Goal: Task Accomplishment & Management: Use online tool/utility

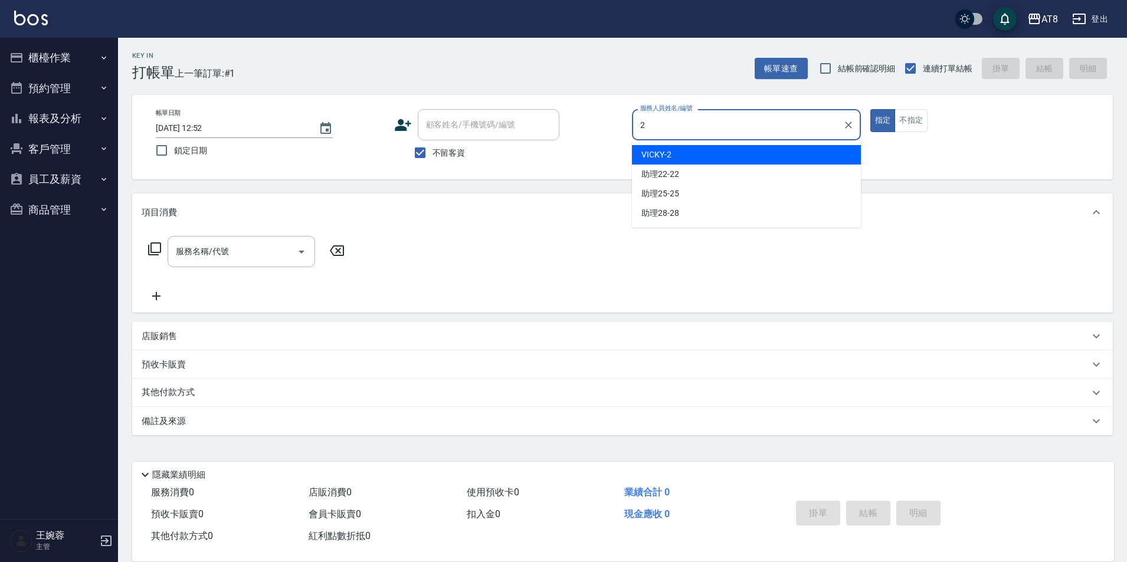
type input "VICKY-2"
type button "true"
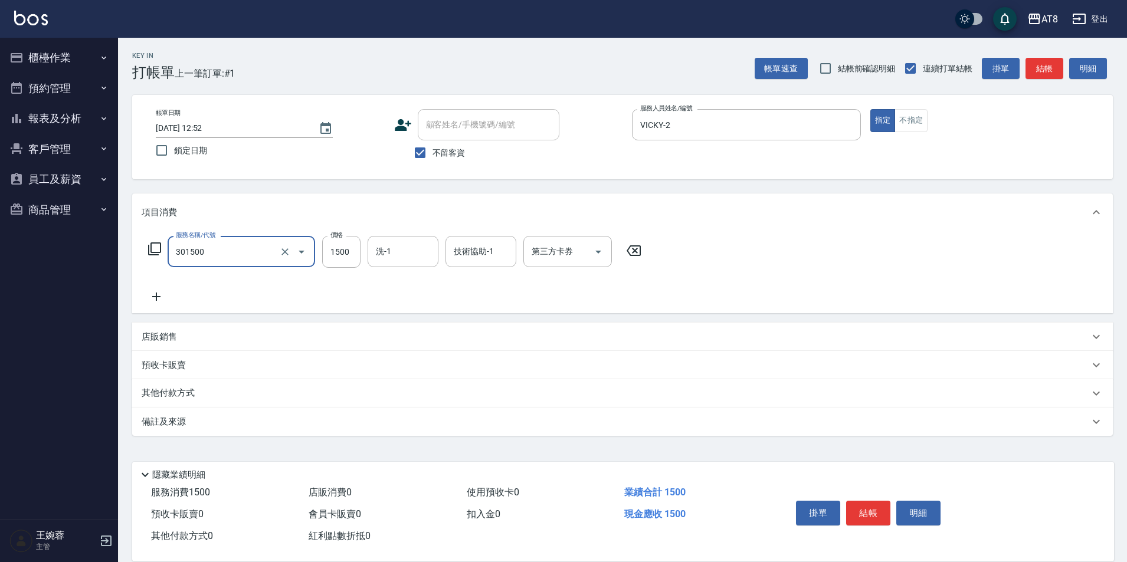
type input "入金燙髮1500(301500)"
type input "助理25-25"
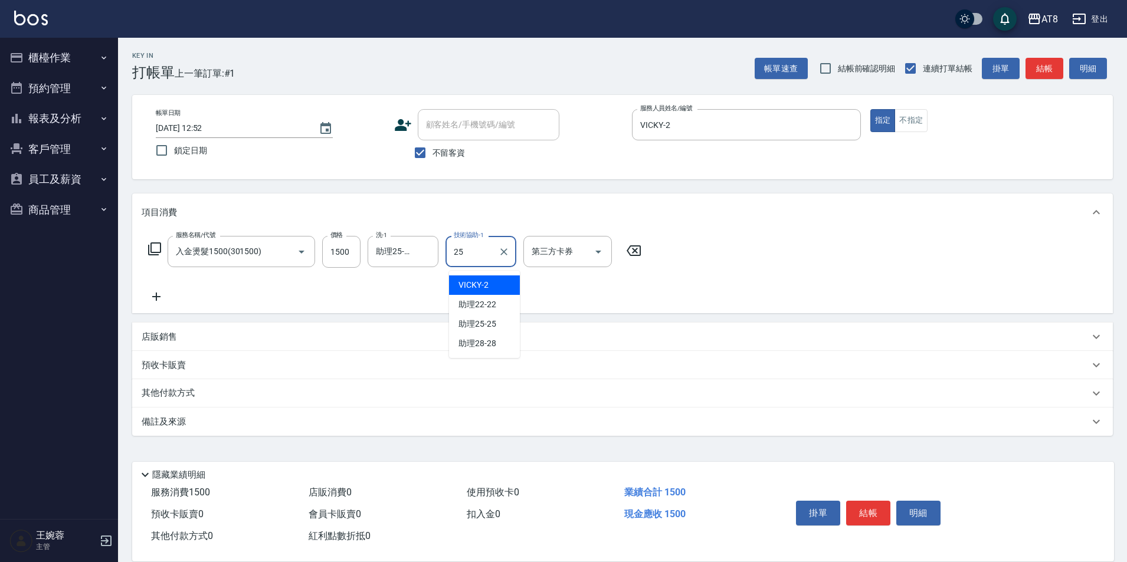
type input "助理25-25"
click at [170, 342] on p "店販銷售" at bounding box center [159, 337] width 35 height 12
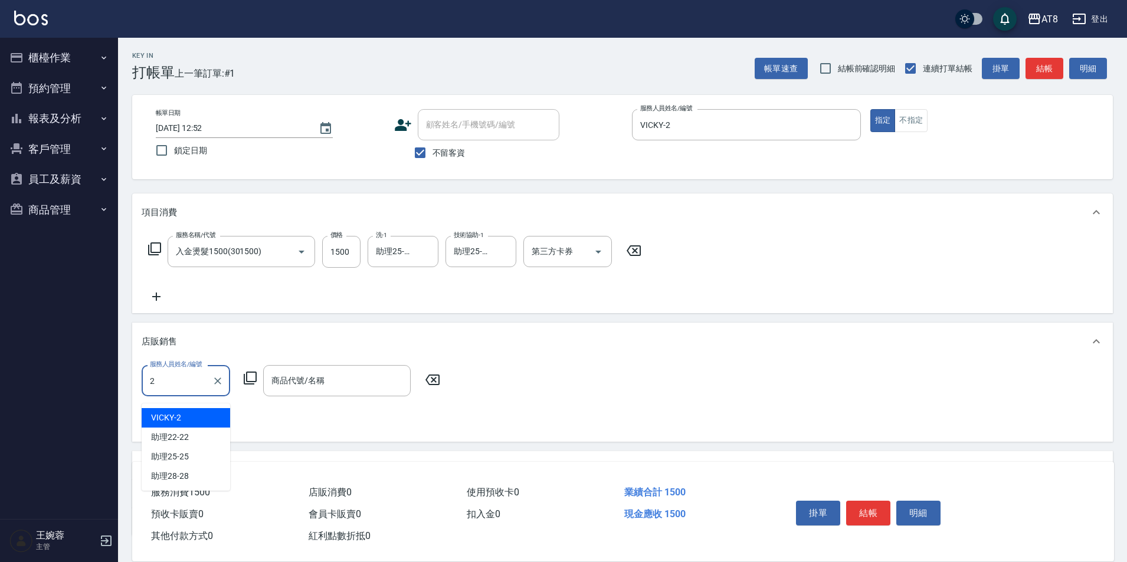
type input "VICKY-2"
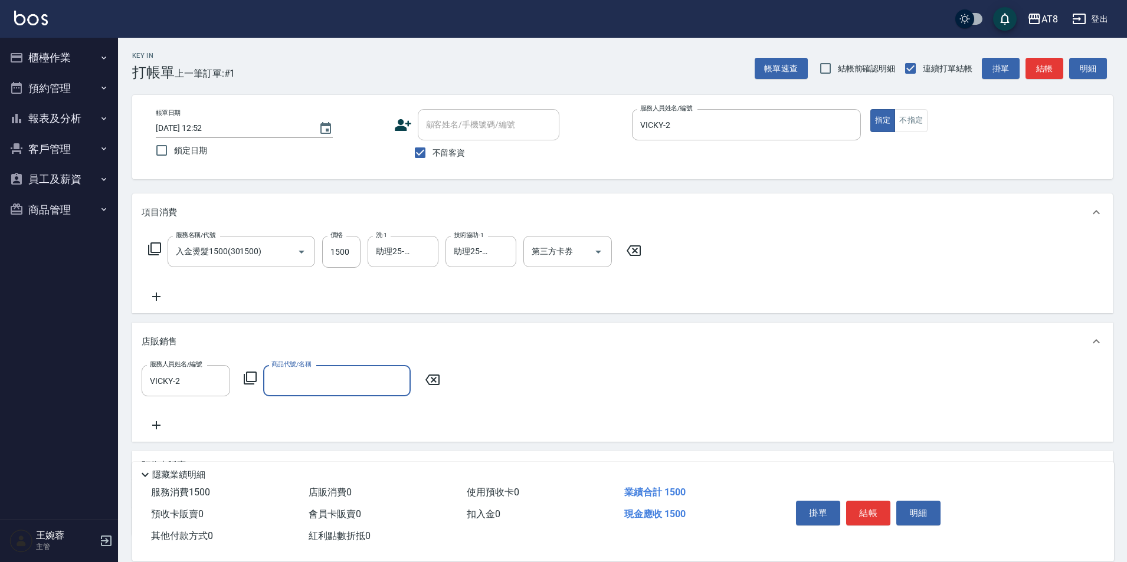
click at [256, 385] on icon at bounding box center [250, 378] width 14 height 14
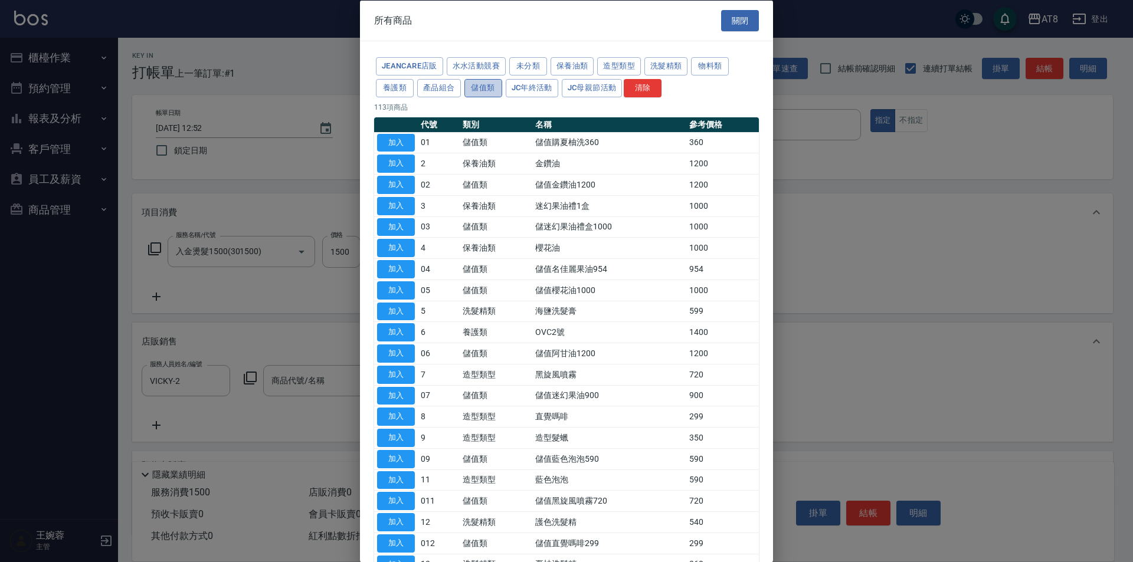
click at [502, 97] on button "儲值類" at bounding box center [483, 87] width 38 height 18
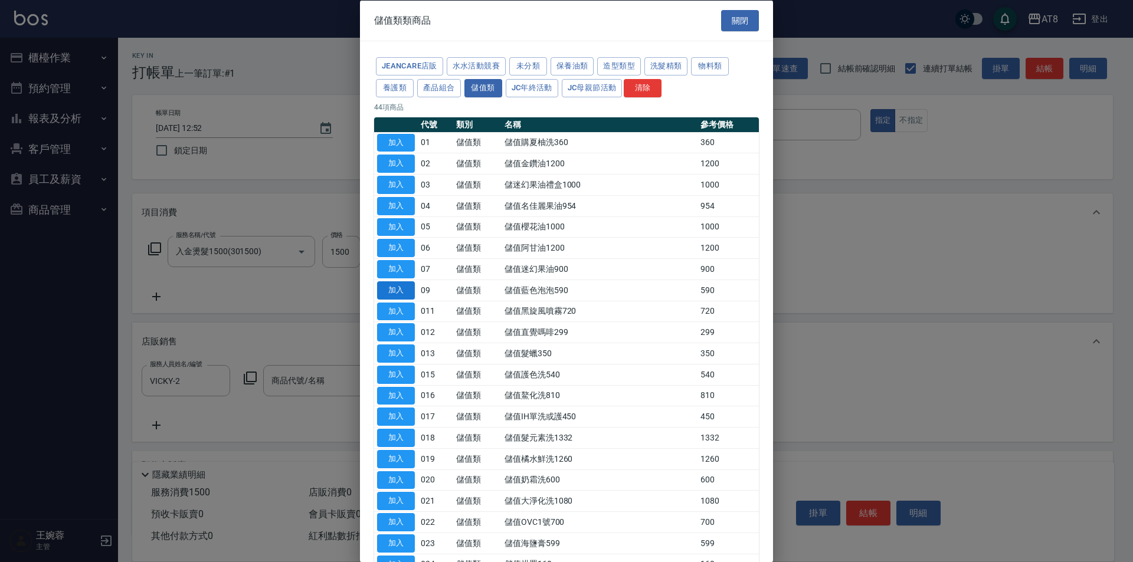
click at [394, 299] on button "加入" at bounding box center [396, 290] width 38 height 18
type input "儲值藍色泡泡590"
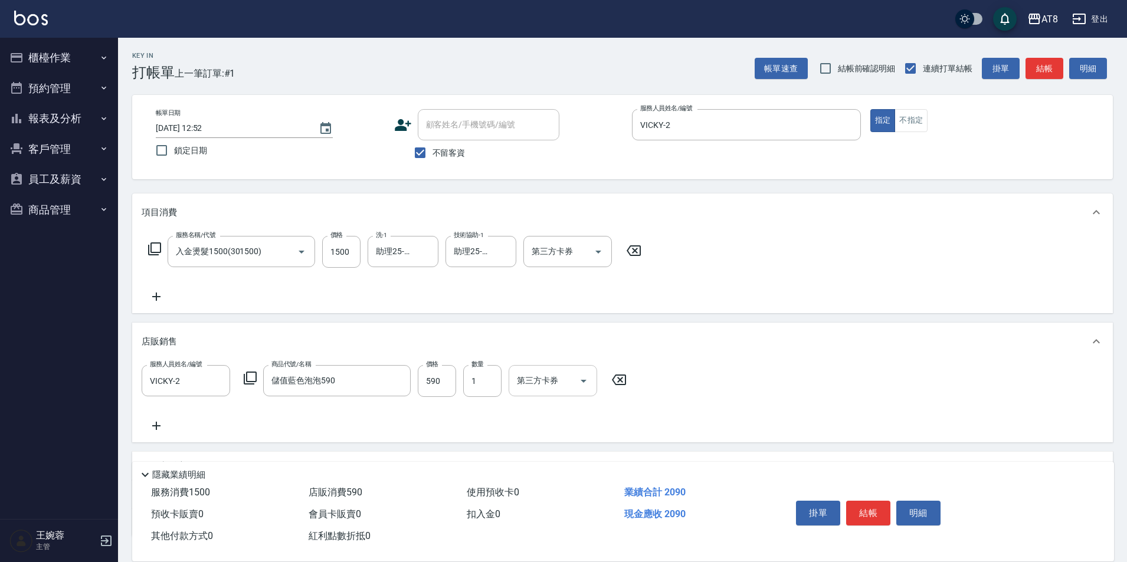
click at [584, 388] on icon "Open" at bounding box center [584, 381] width 14 height 14
drag, startPoint x: 569, startPoint y: 501, endPoint x: 574, endPoint y: 486, distance: 15.5
click at [570, 501] on span "儲值卡" at bounding box center [556, 495] width 89 height 19
type input "儲值卡"
click at [608, 259] on button "Open" at bounding box center [598, 252] width 19 height 19
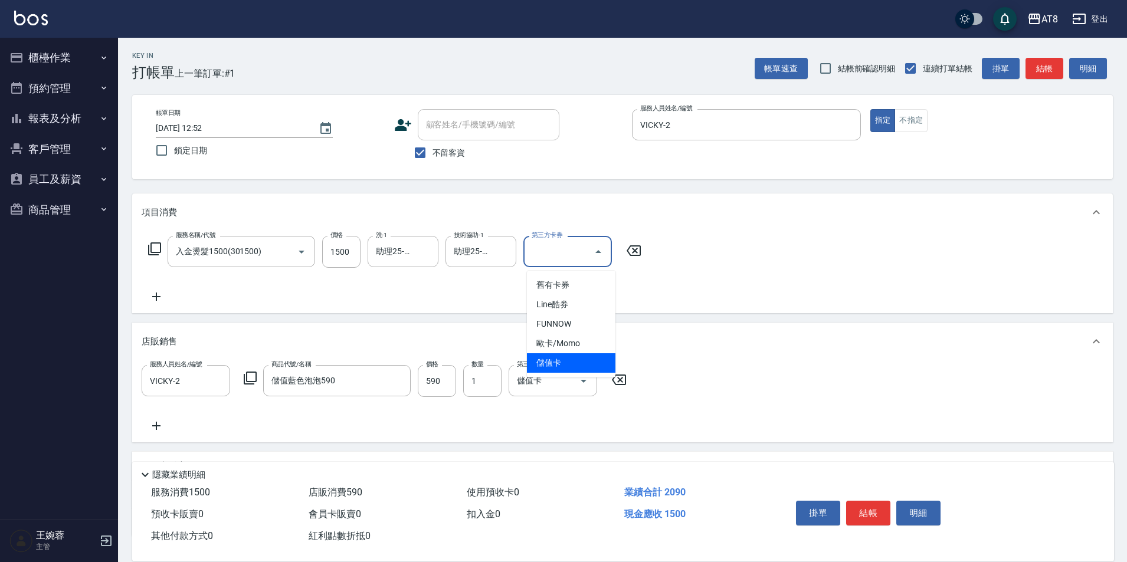
click at [583, 368] on span "儲值卡" at bounding box center [571, 362] width 89 height 19
type input "儲值卡"
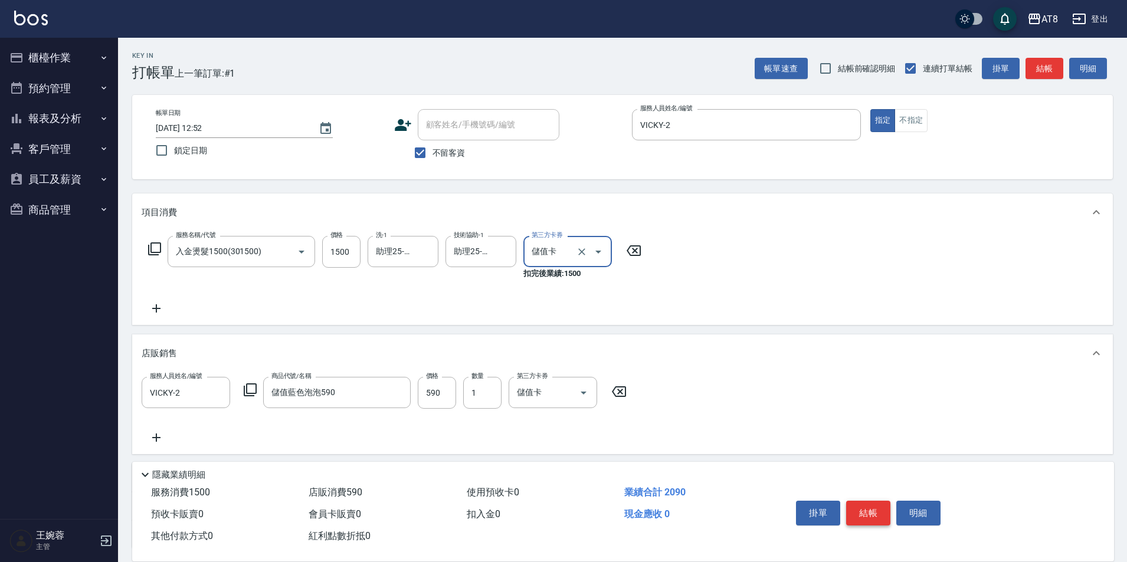
click at [876, 505] on button "結帳" at bounding box center [868, 513] width 44 height 25
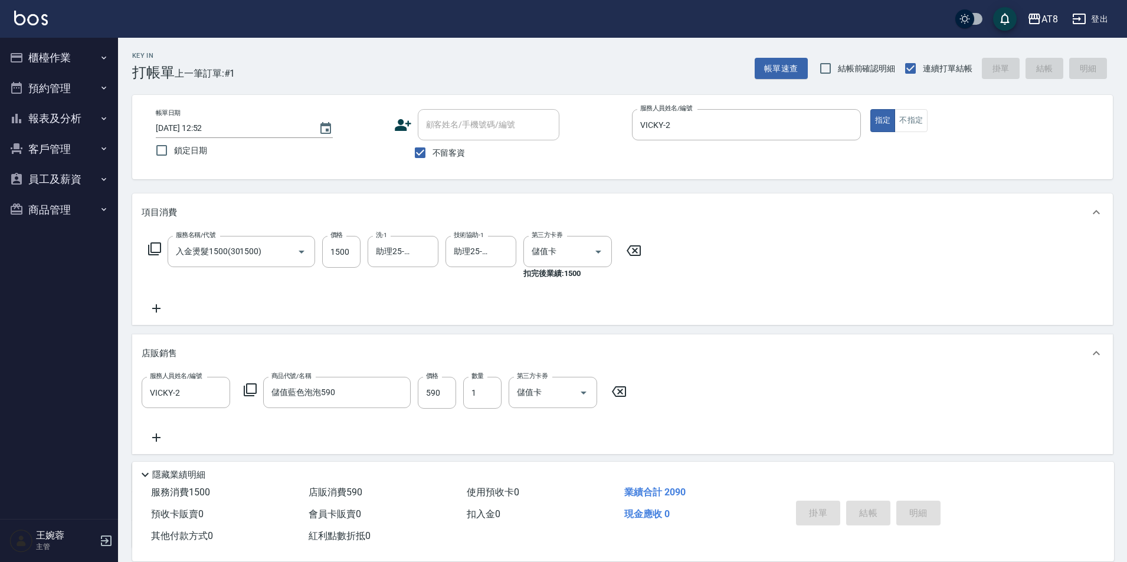
type input "[DATE] 14:09"
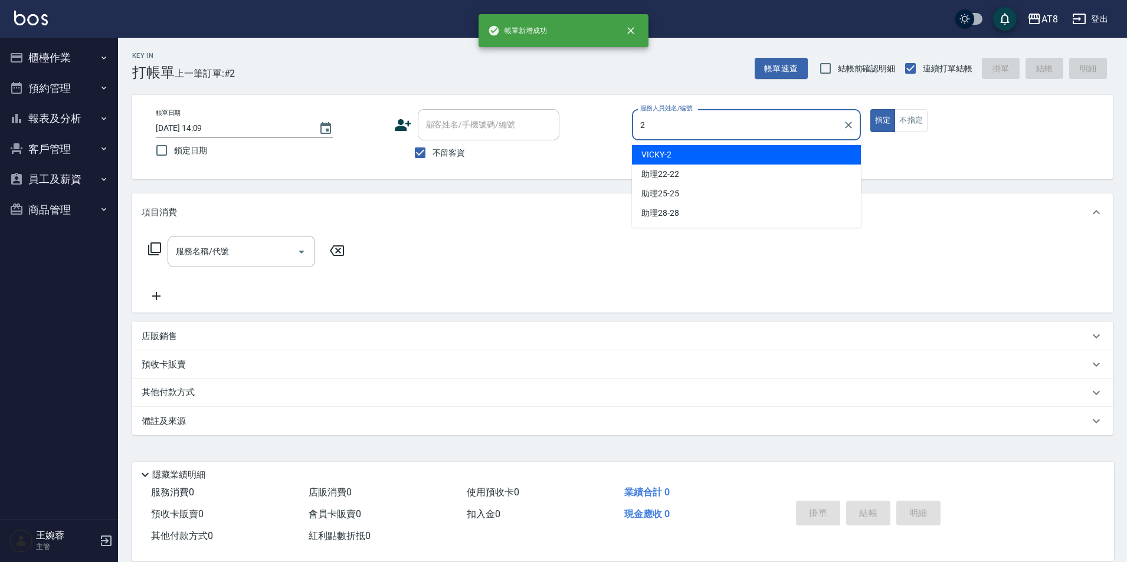
type input "VICKY-2"
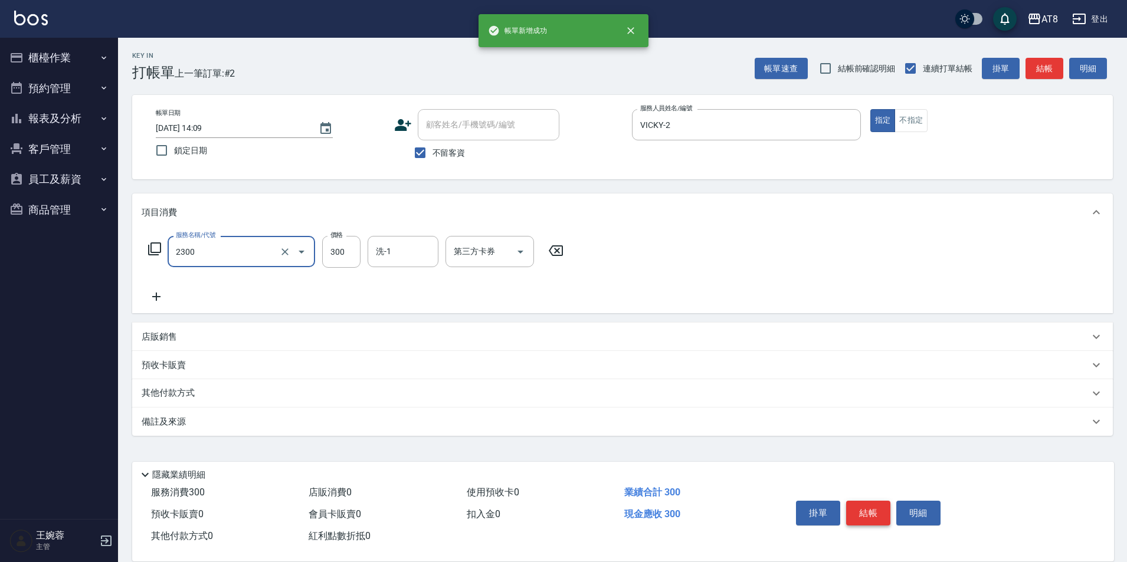
type input "入金洗剪300(2300)"
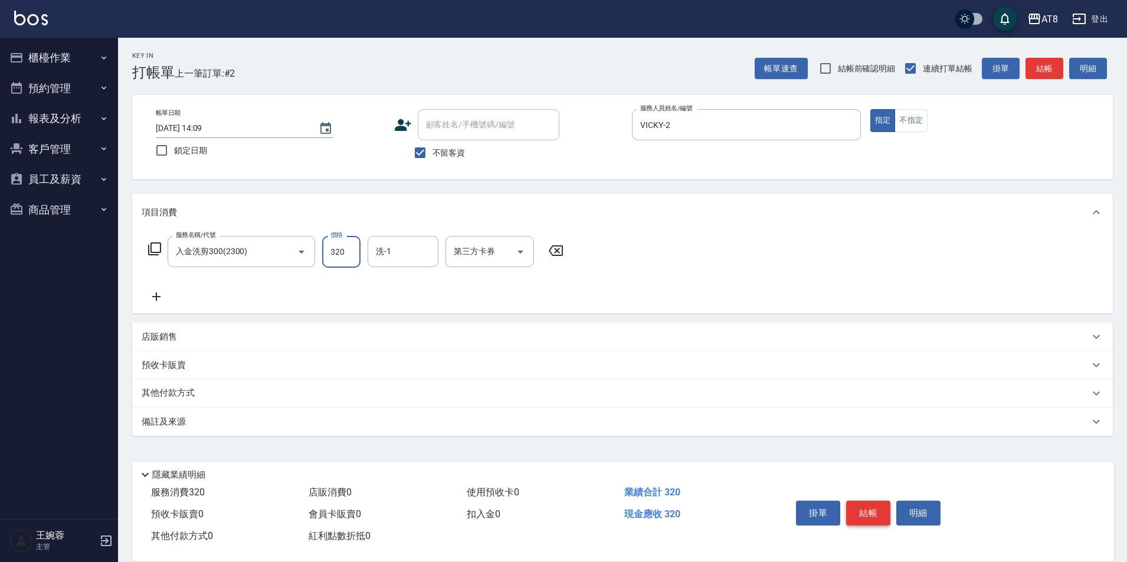
type input "320"
type input "助理25-25"
click at [519, 253] on icon "Open" at bounding box center [520, 252] width 14 height 14
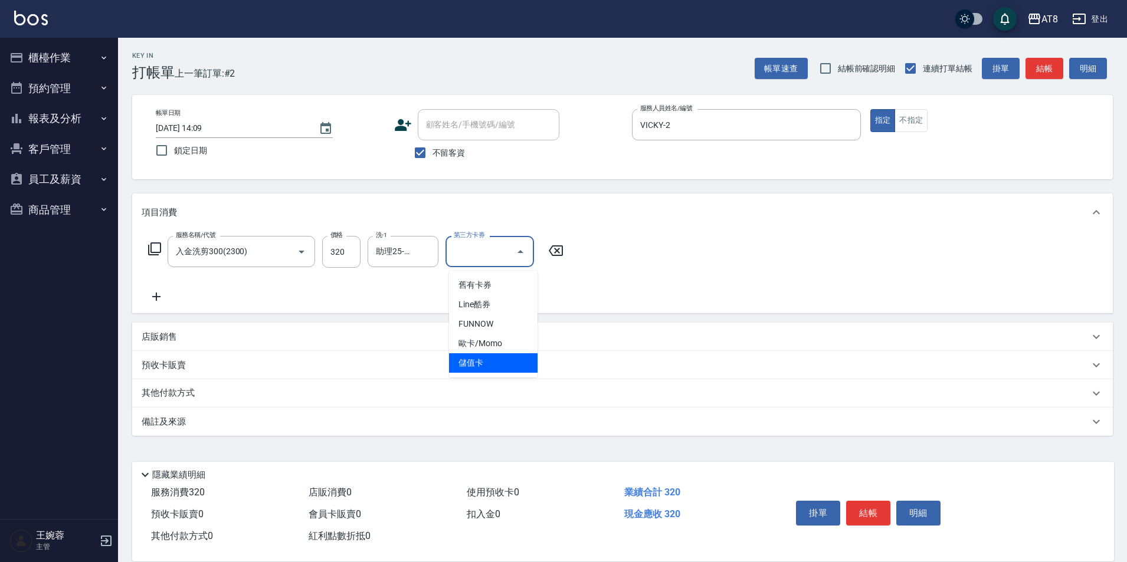
click at [492, 356] on span "儲值卡" at bounding box center [493, 362] width 89 height 19
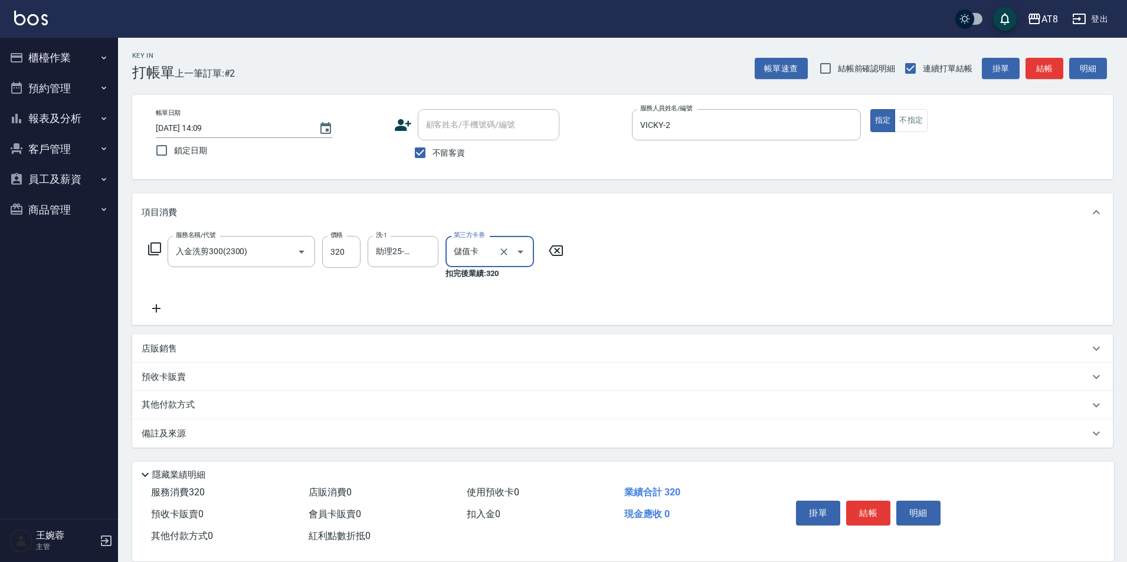
type input "儲值卡"
click at [163, 310] on icon at bounding box center [157, 309] width 30 height 14
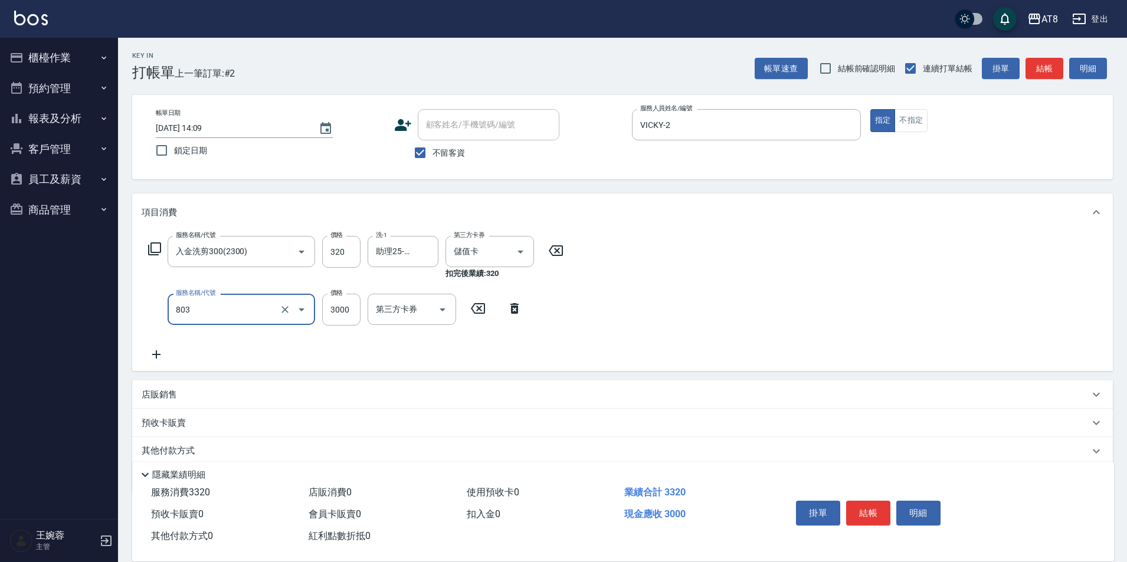
type input "頂級豪華3(803)"
type input "6"
click at [885, 501] on button "結帳" at bounding box center [868, 513] width 44 height 25
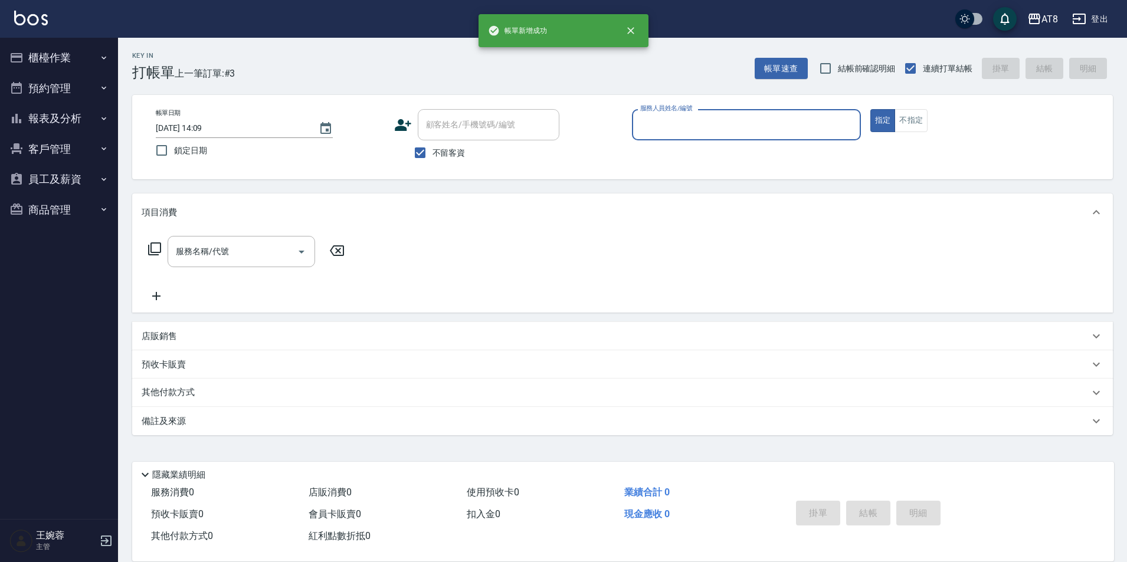
type input "5"
type input "IRIS-15"
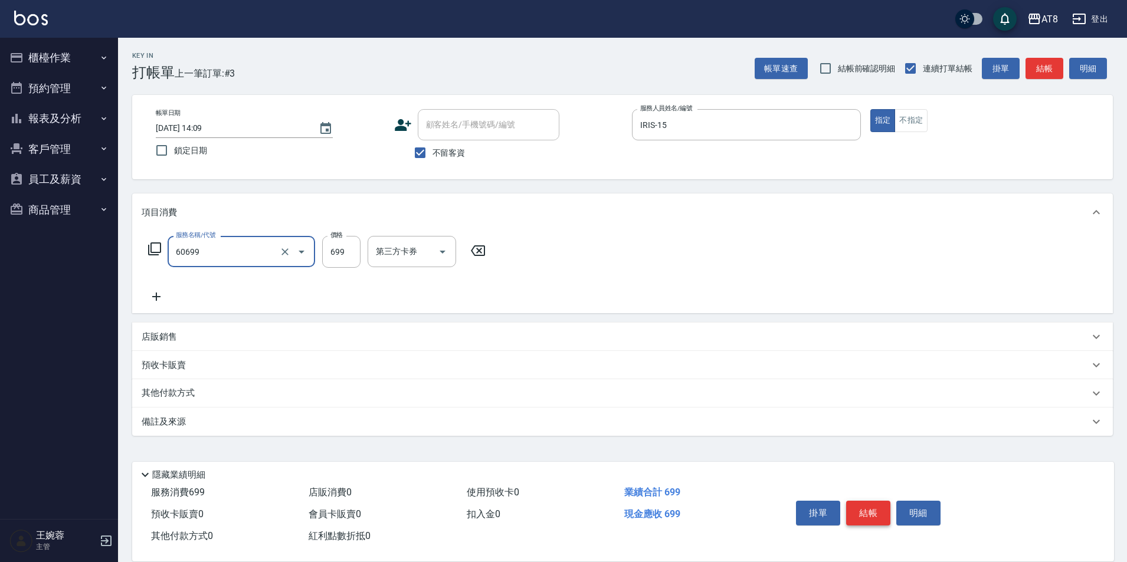
type input "入金SPA699(60699)"
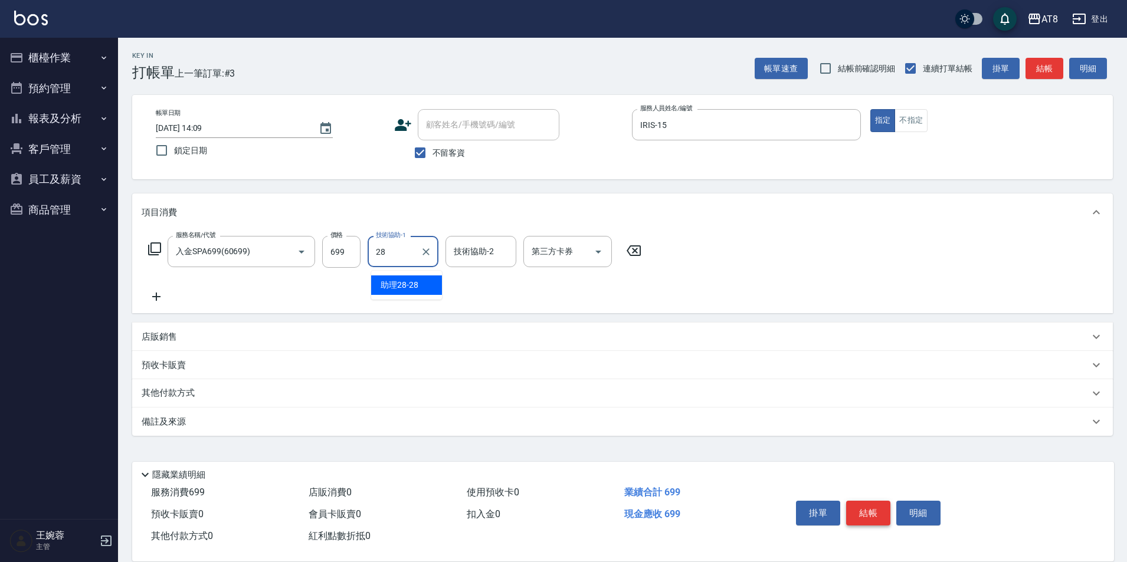
type input "助理28-28"
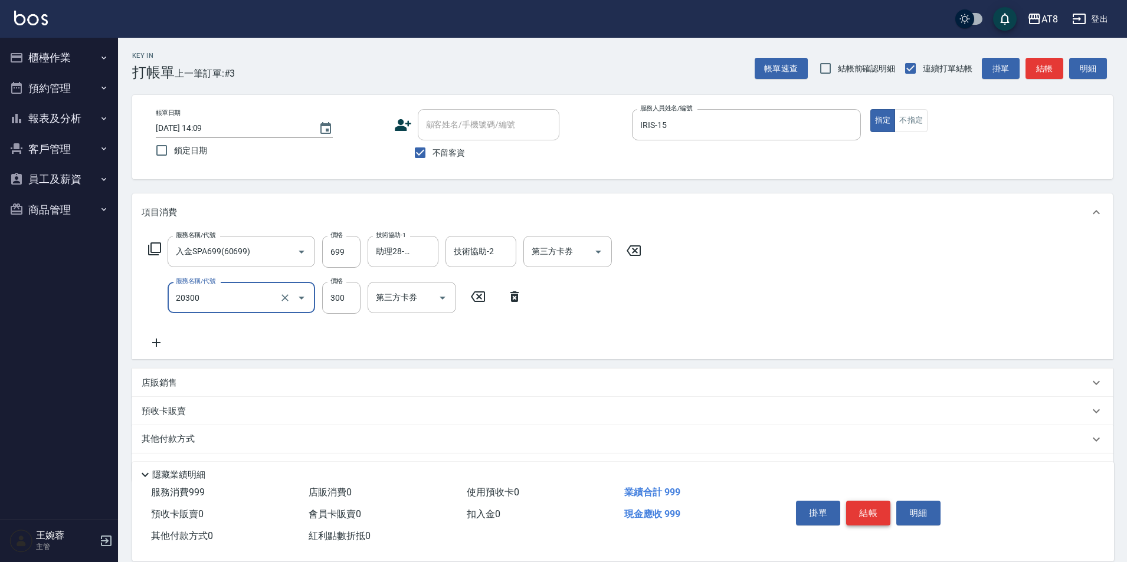
type input "入金剪髮300(20300)"
click at [160, 382] on div "店販銷售" at bounding box center [622, 383] width 981 height 28
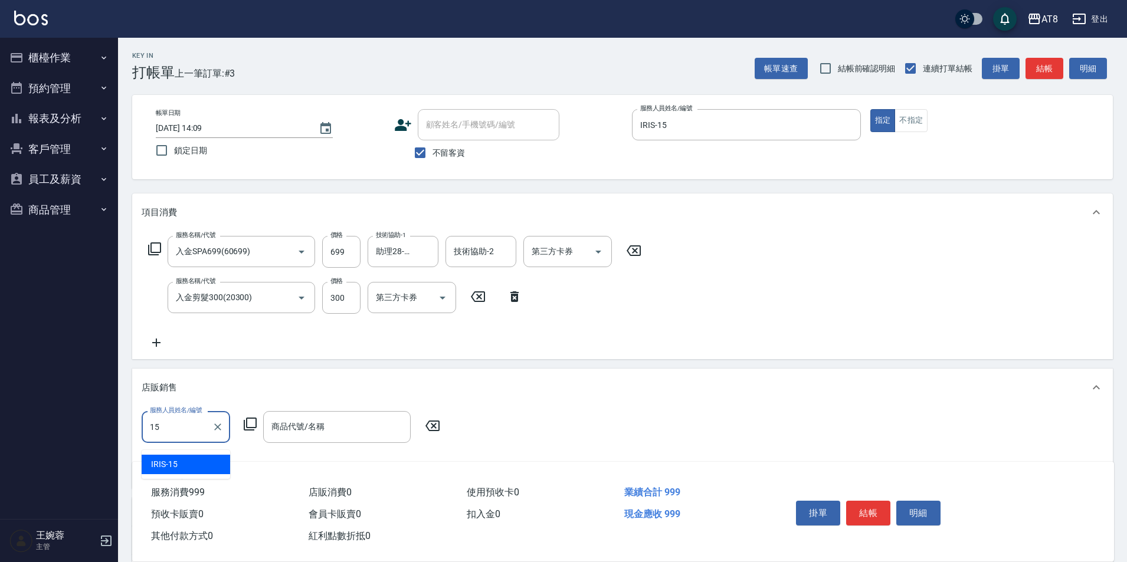
type input "IRIS-15"
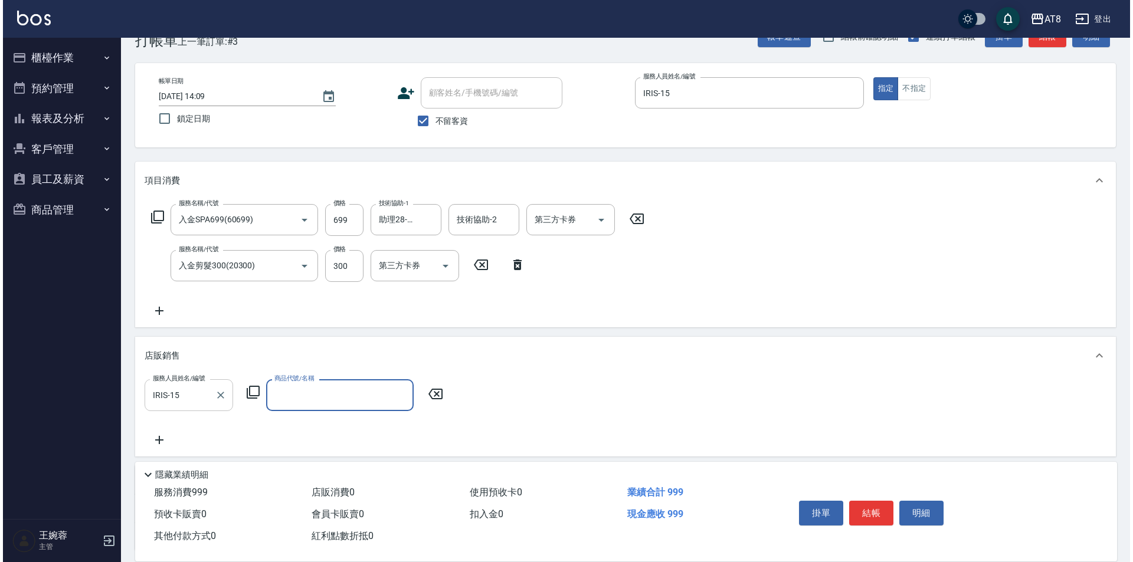
scroll to position [59, 0]
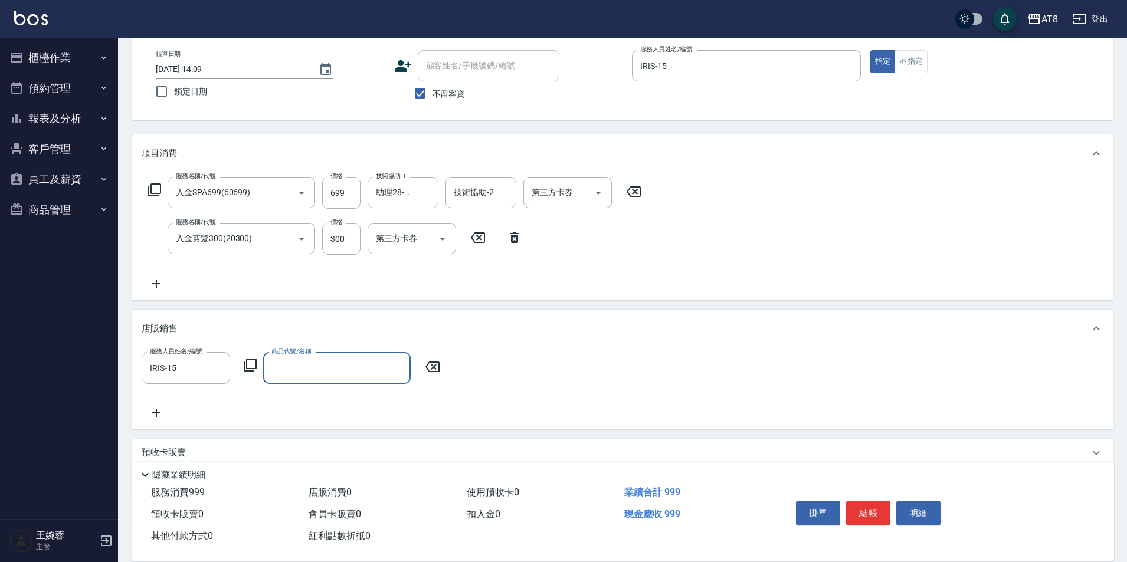
click at [257, 372] on icon at bounding box center [250, 365] width 13 height 13
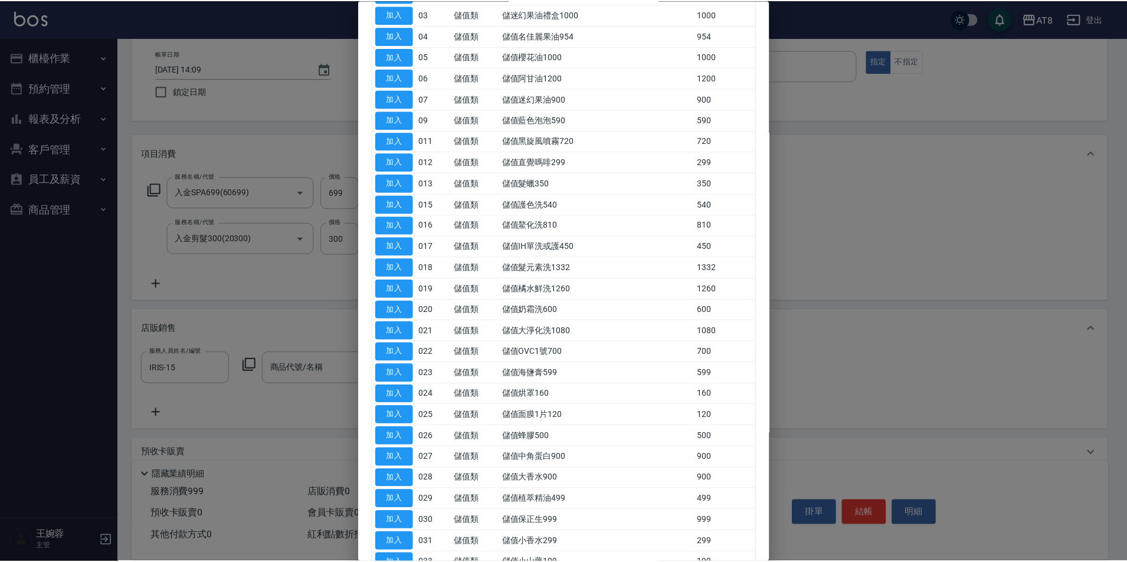
scroll to position [184, 0]
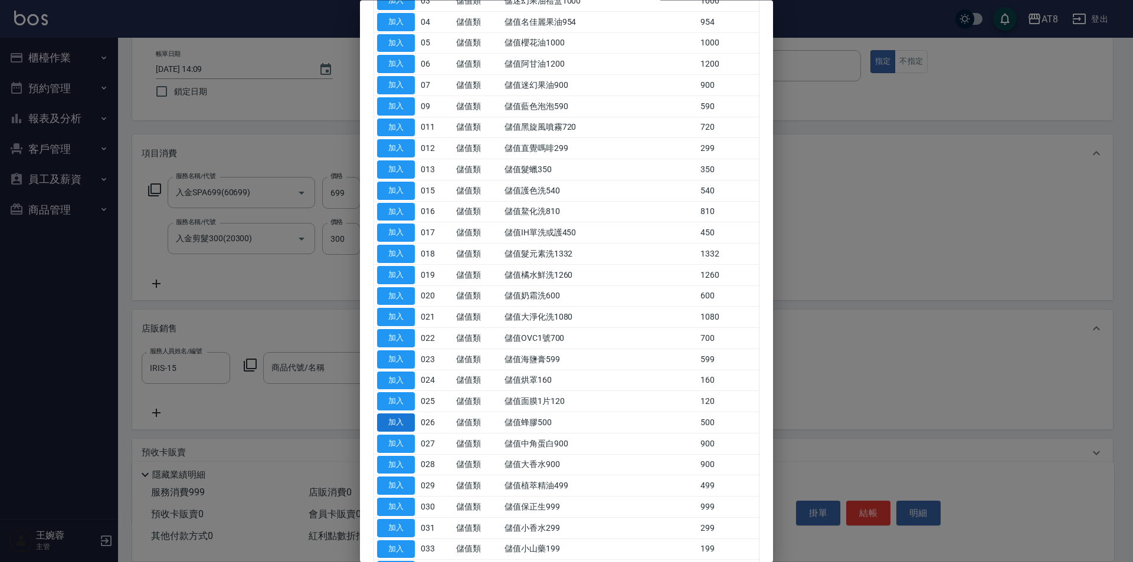
click at [395, 433] on button "加入" at bounding box center [396, 423] width 38 height 18
type input "儲值蜂膠500"
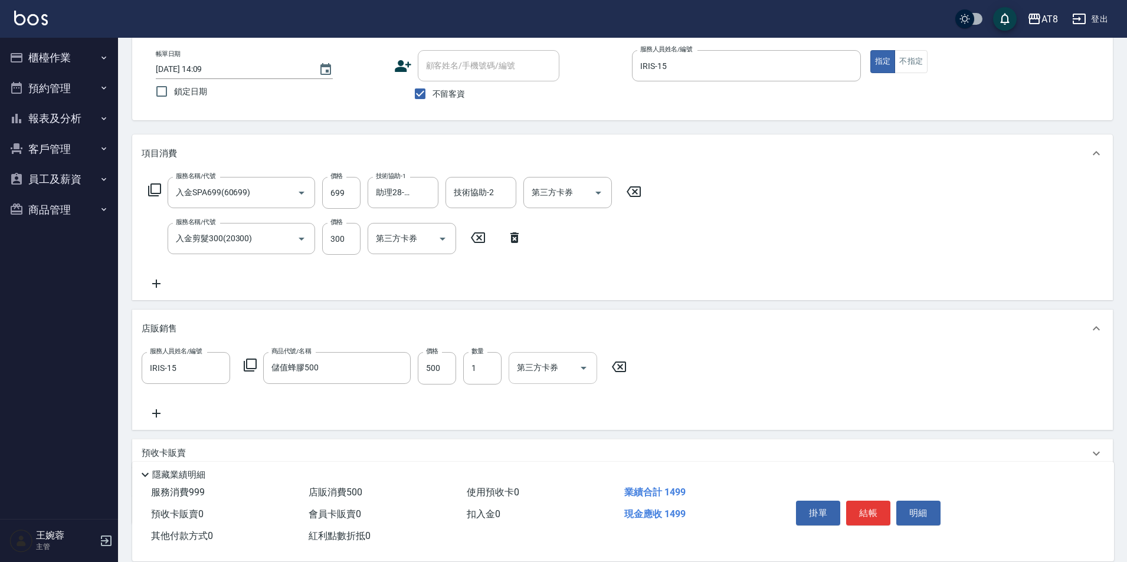
click at [583, 372] on icon "Open" at bounding box center [584, 368] width 14 height 14
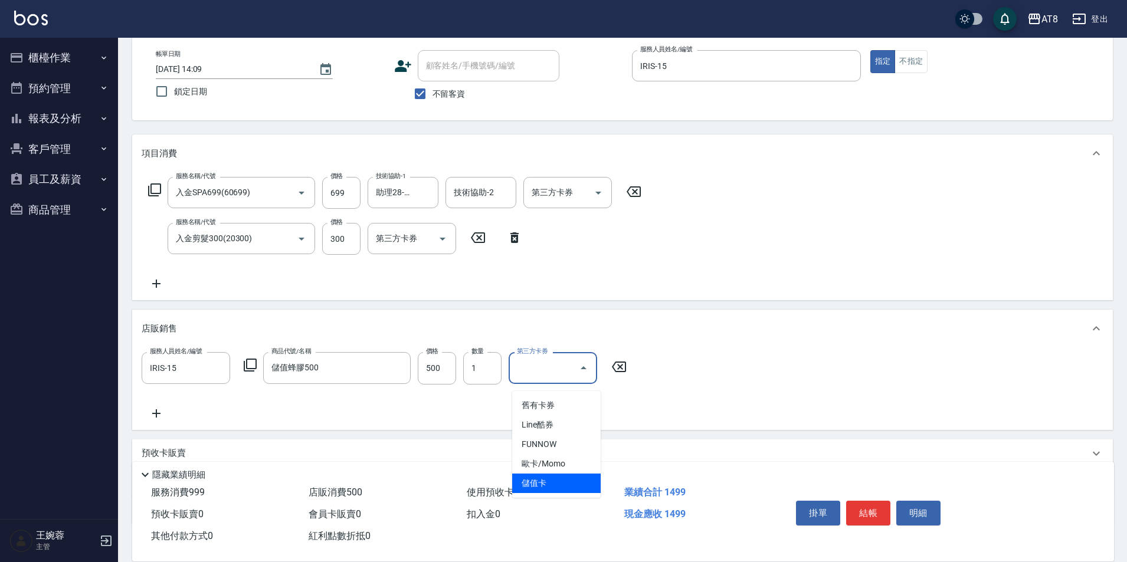
drag, startPoint x: 565, startPoint y: 491, endPoint x: 565, endPoint y: 473, distance: 18.3
click at [565, 490] on span "儲值卡" at bounding box center [556, 483] width 89 height 19
type input "儲值卡"
click at [440, 238] on icon "Open" at bounding box center [442, 239] width 14 height 14
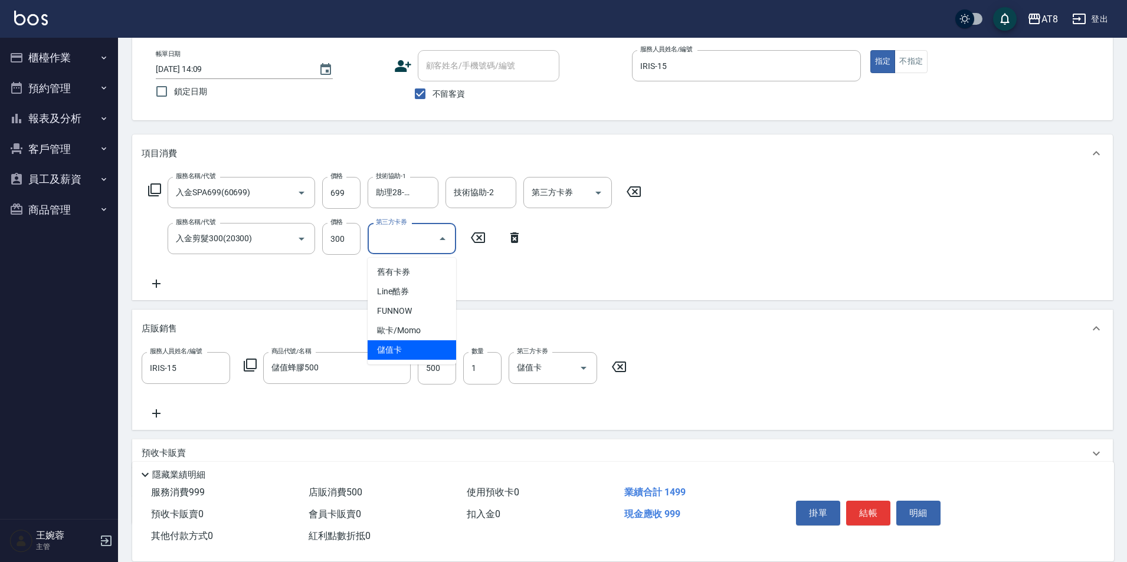
drag, startPoint x: 428, startPoint y: 353, endPoint x: 488, endPoint y: 287, distance: 88.6
click at [429, 352] on span "儲值卡" at bounding box center [412, 349] width 89 height 19
type input "儲值卡"
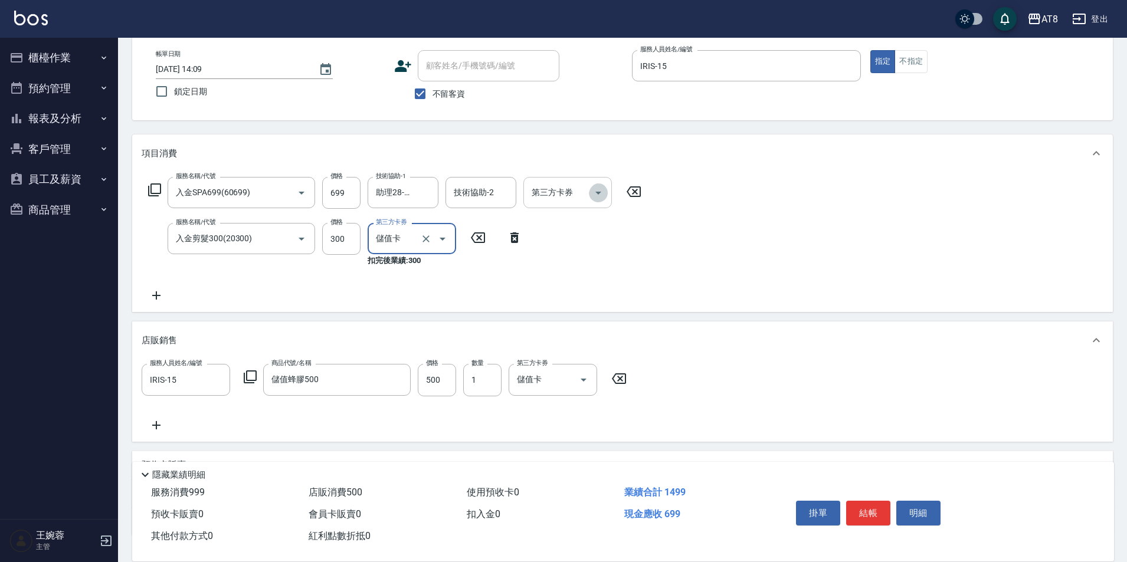
click at [604, 200] on icon "Open" at bounding box center [598, 193] width 14 height 14
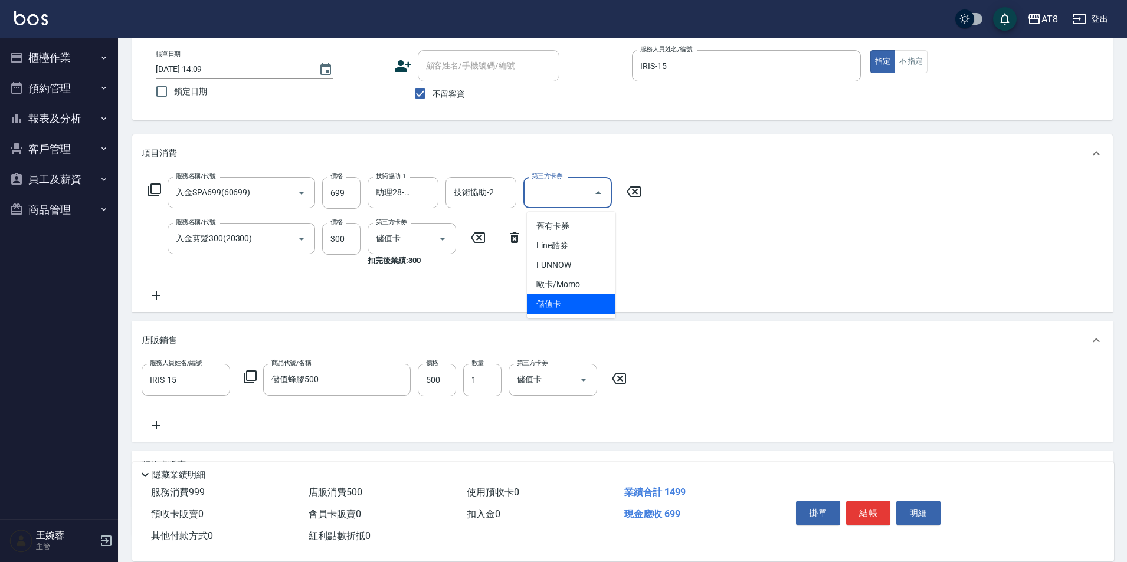
click at [588, 302] on span "儲值卡" at bounding box center [571, 303] width 89 height 19
type input "儲值卡"
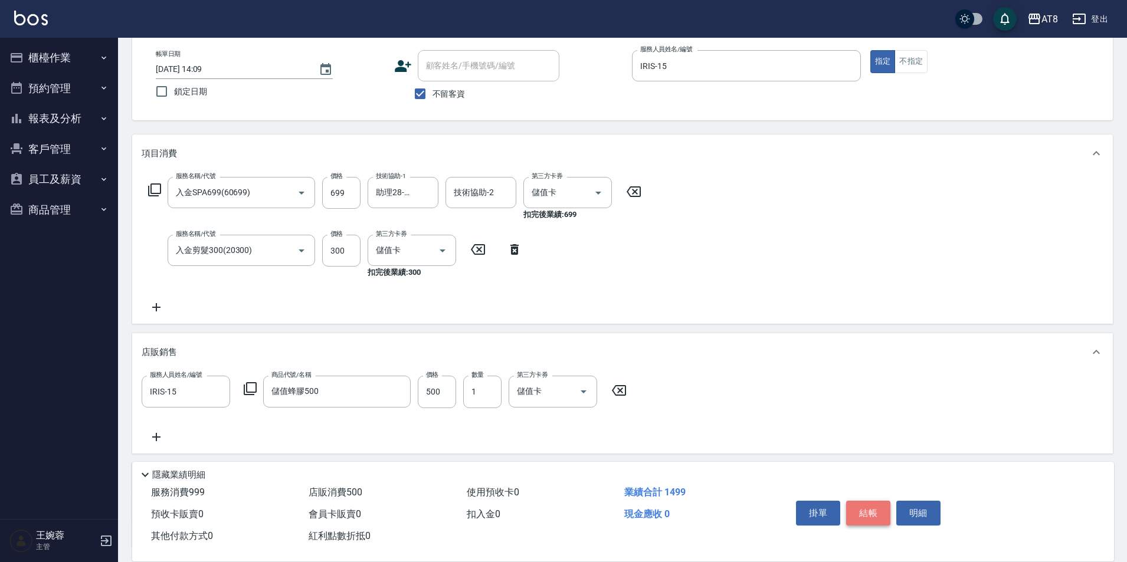
click at [870, 506] on button "結帳" at bounding box center [868, 513] width 44 height 25
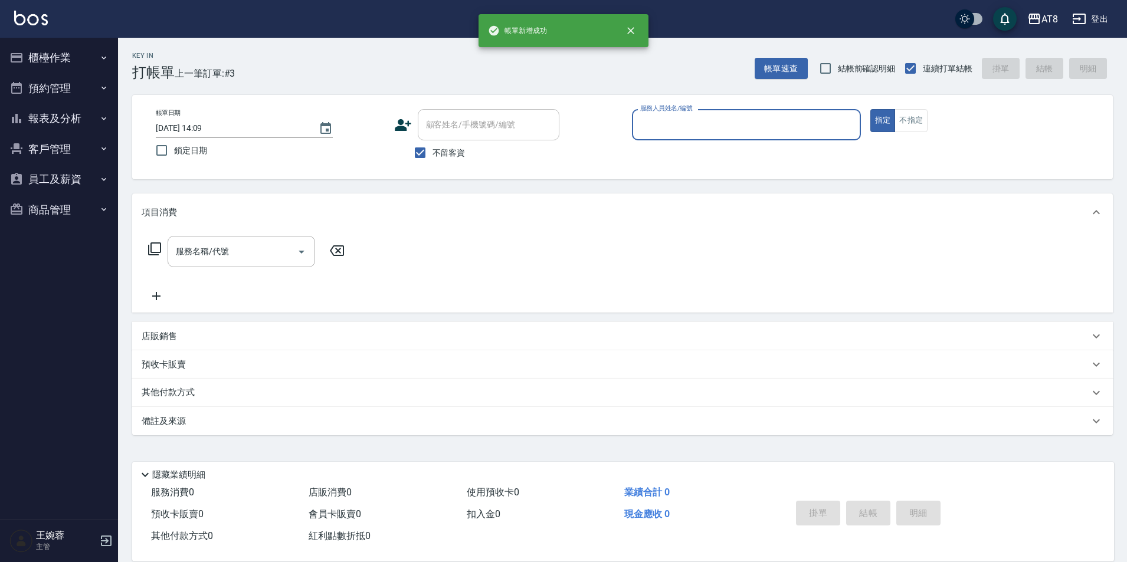
scroll to position [6, 0]
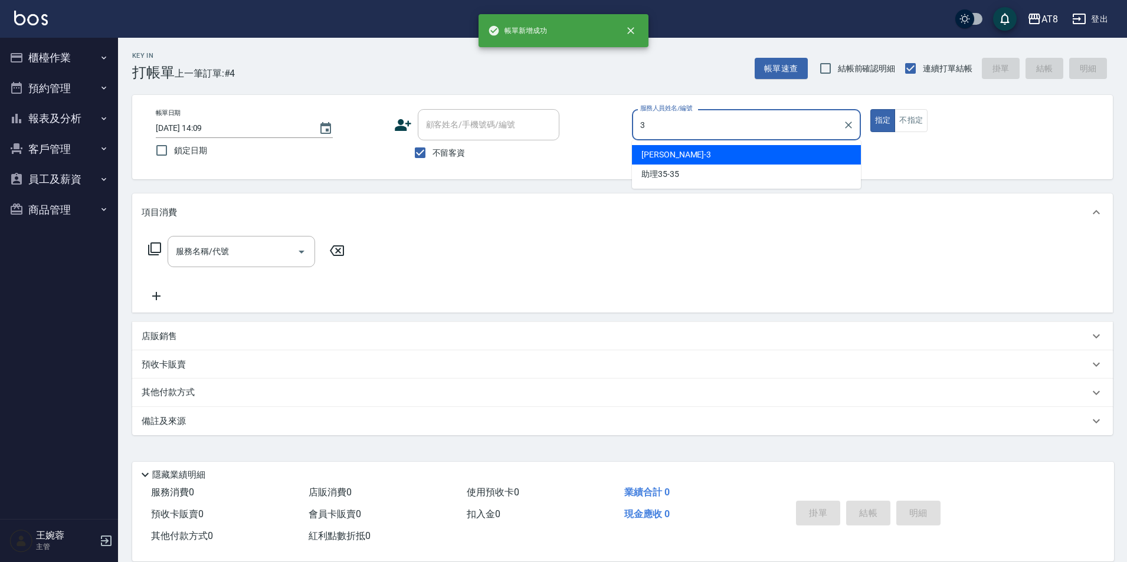
type input "[PERSON_NAME]-3"
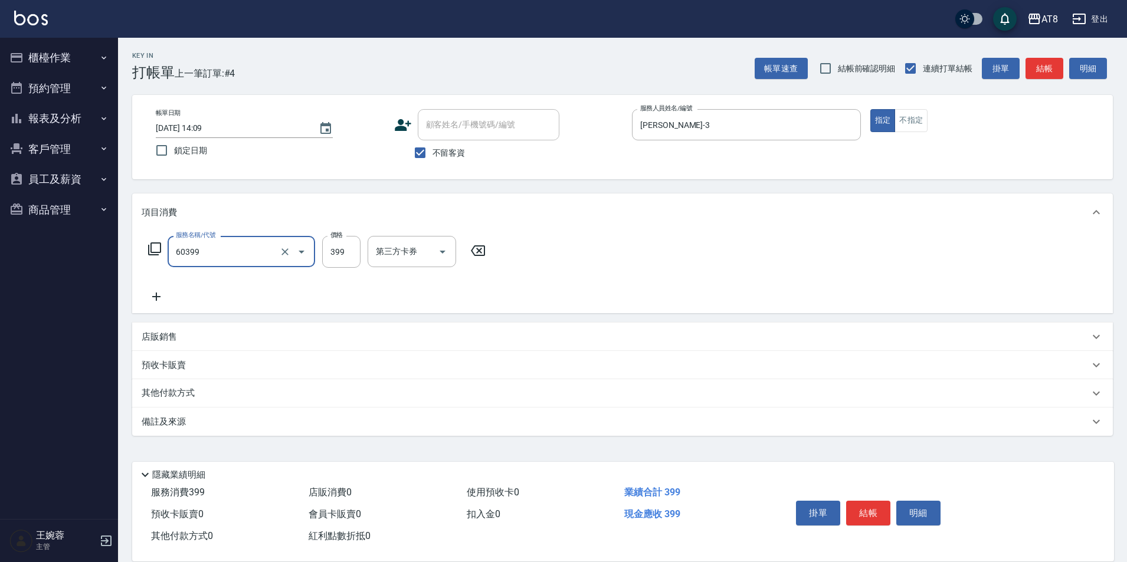
type input "入金SPA399(60399)"
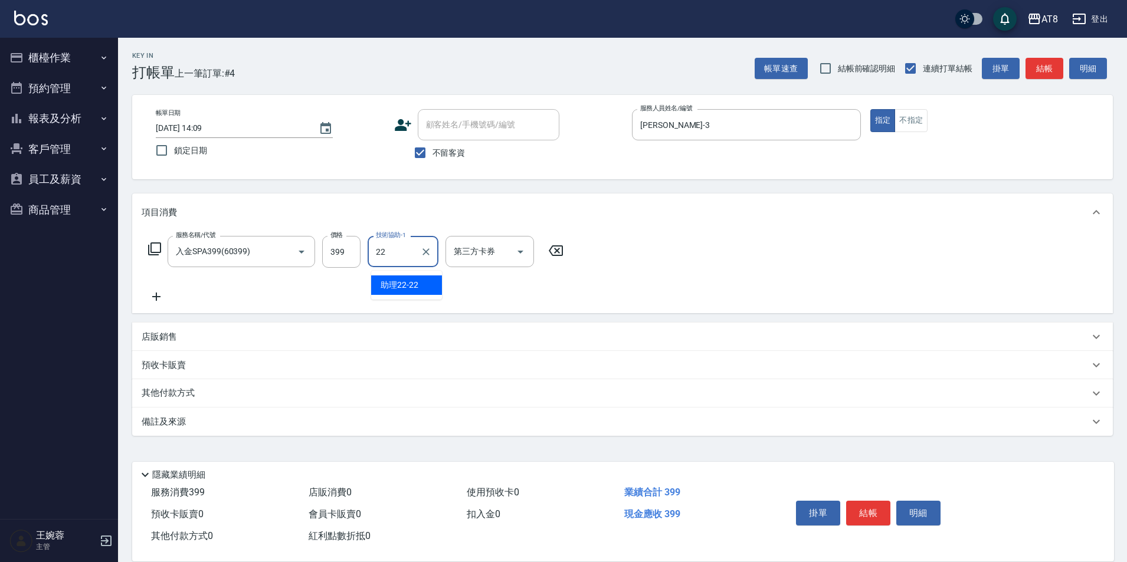
type input "助理22-22"
click at [161, 250] on icon at bounding box center [154, 249] width 13 height 13
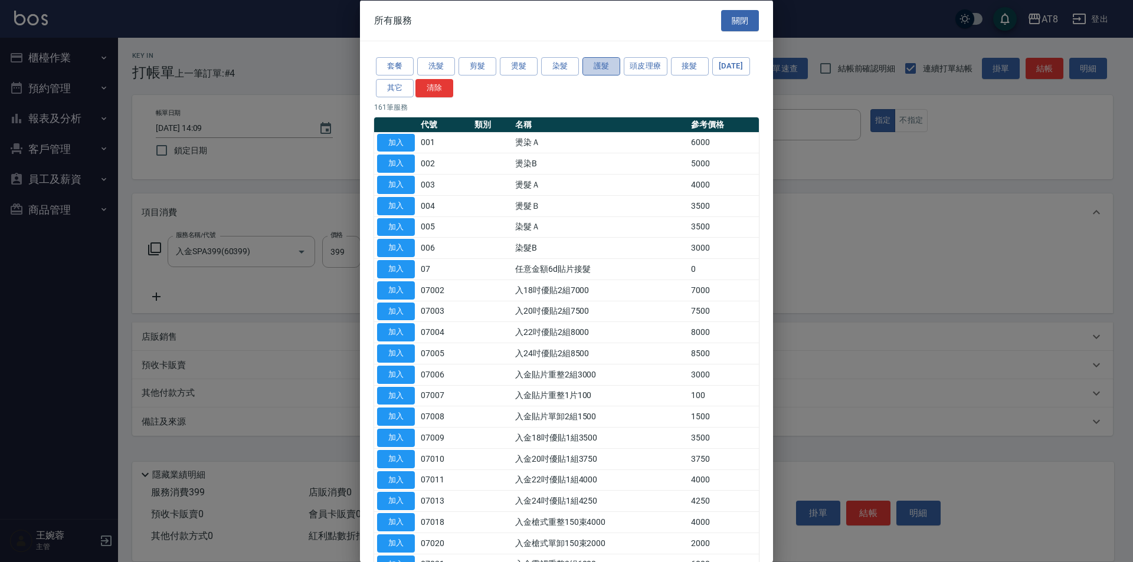
click at [602, 64] on button "護髮" at bounding box center [601, 66] width 38 height 18
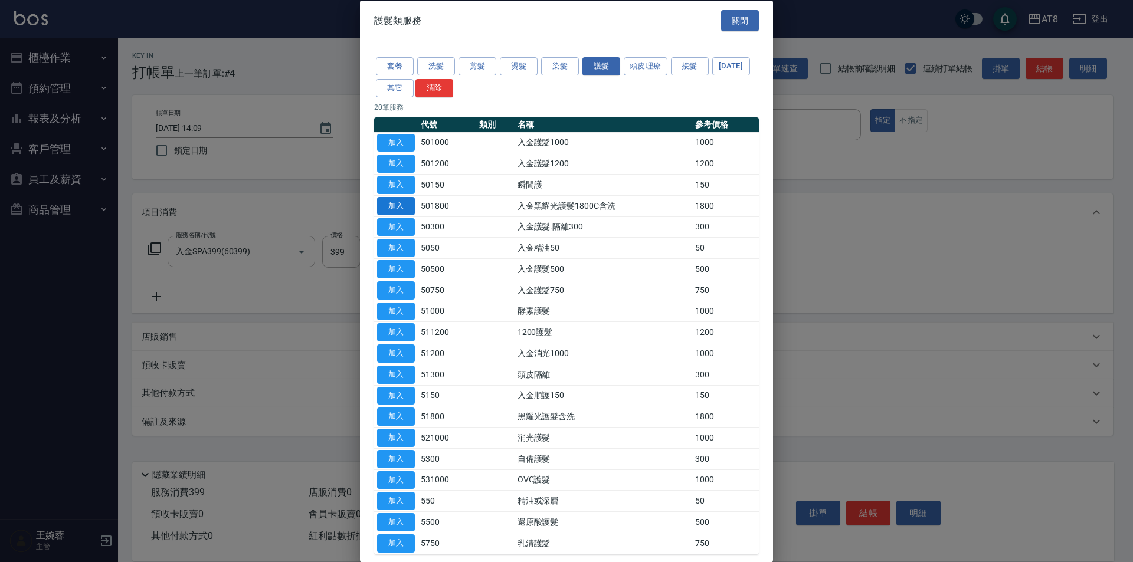
click at [407, 215] on button "加入" at bounding box center [396, 206] width 38 height 18
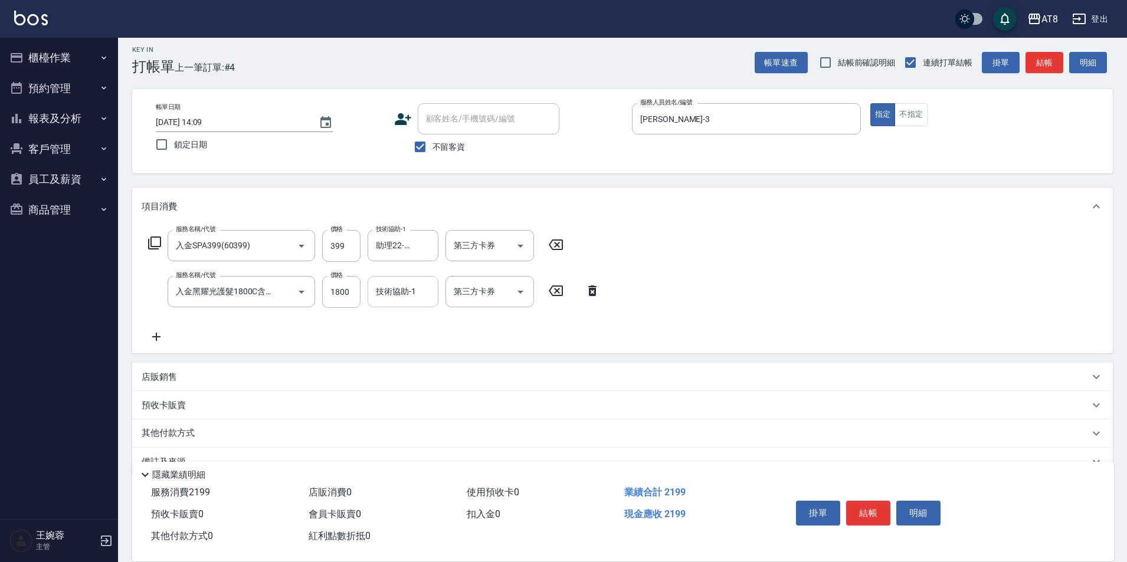
click at [393, 301] on input "技術協助-1" at bounding box center [403, 291] width 60 height 21
type input "助理22-22"
click at [523, 245] on icon "Open" at bounding box center [520, 246] width 14 height 14
click at [497, 358] on span "儲值卡" at bounding box center [493, 357] width 89 height 19
type input "儲值卡"
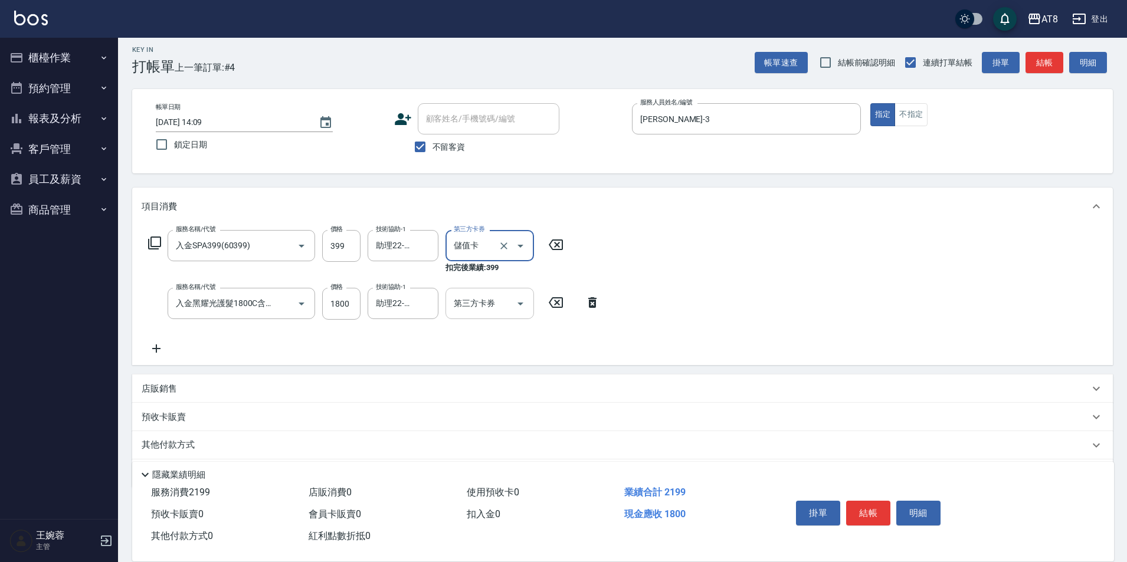
click at [519, 294] on div at bounding box center [520, 303] width 18 height 31
click at [518, 304] on icon "Open" at bounding box center [520, 304] width 14 height 14
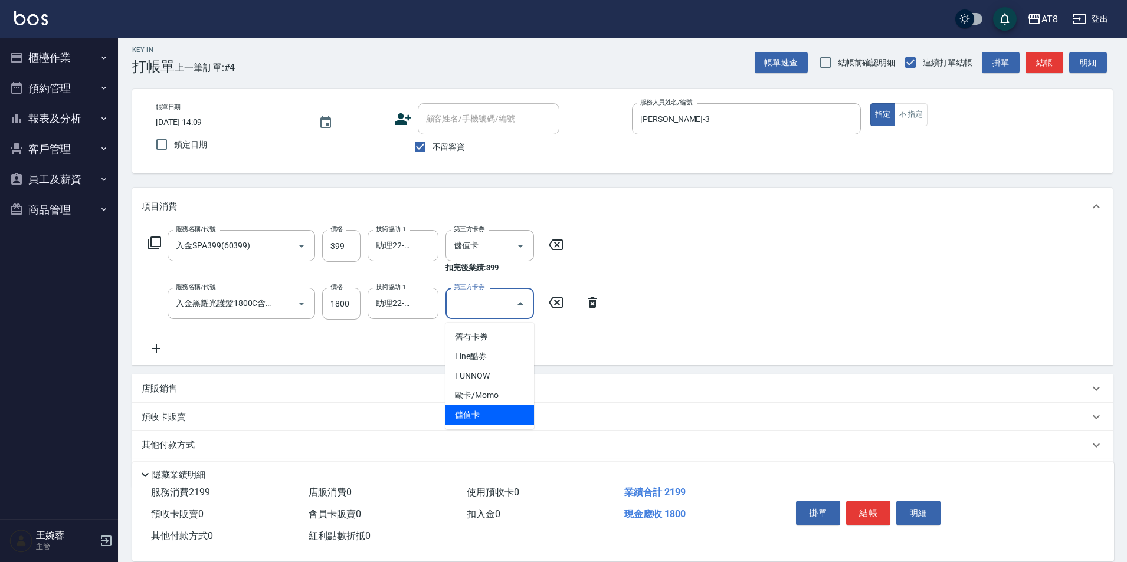
click at [512, 416] on span "儲值卡" at bounding box center [490, 414] width 89 height 19
type input "儲值卡"
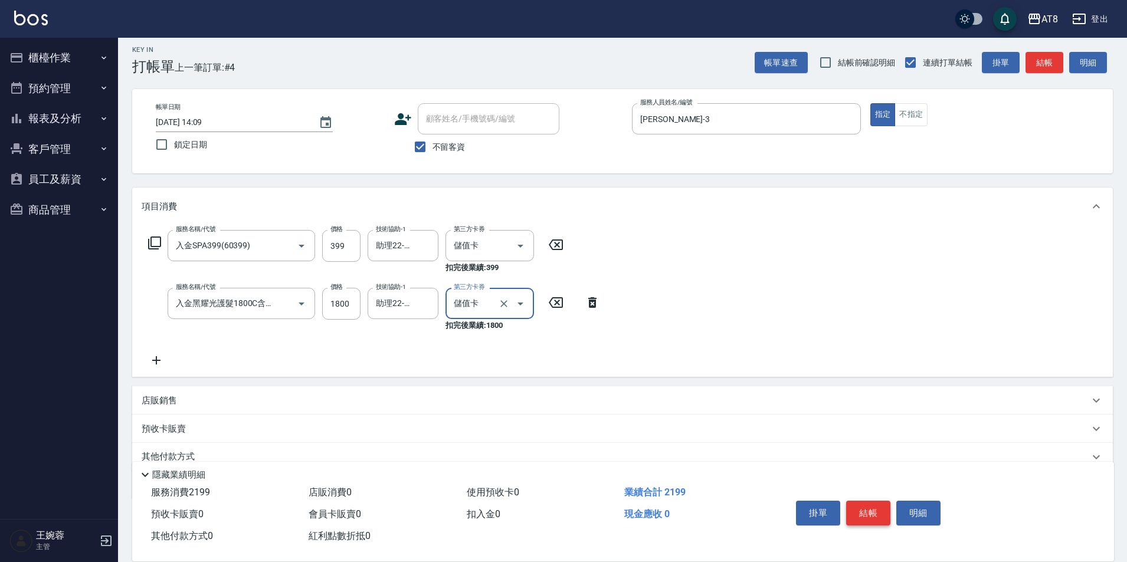
click at [873, 501] on button "結帳" at bounding box center [868, 513] width 44 height 25
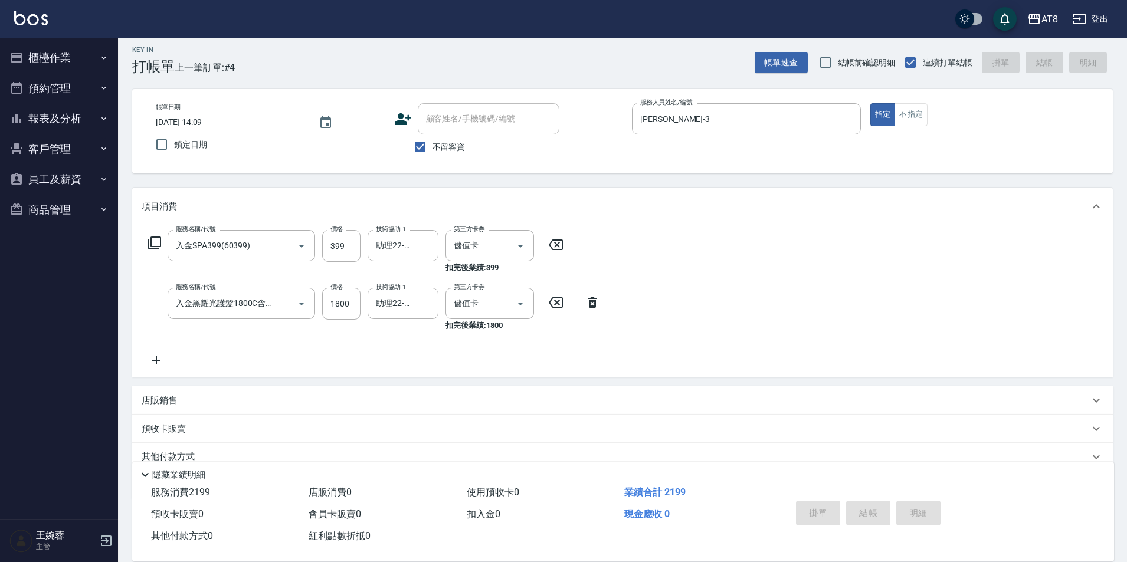
type input "[DATE] 14:10"
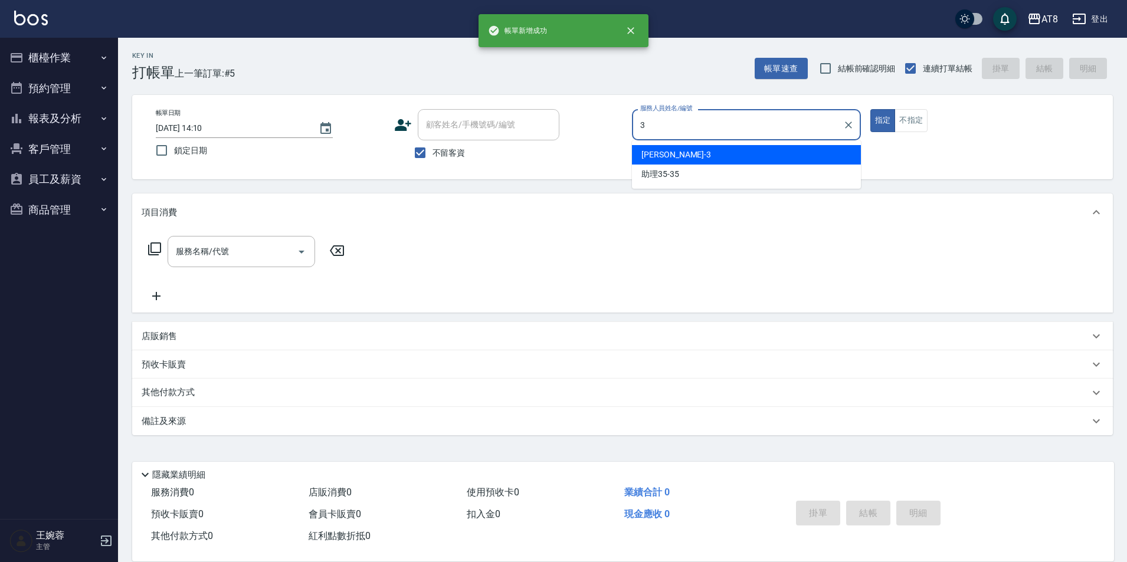
type input "[PERSON_NAME]-3"
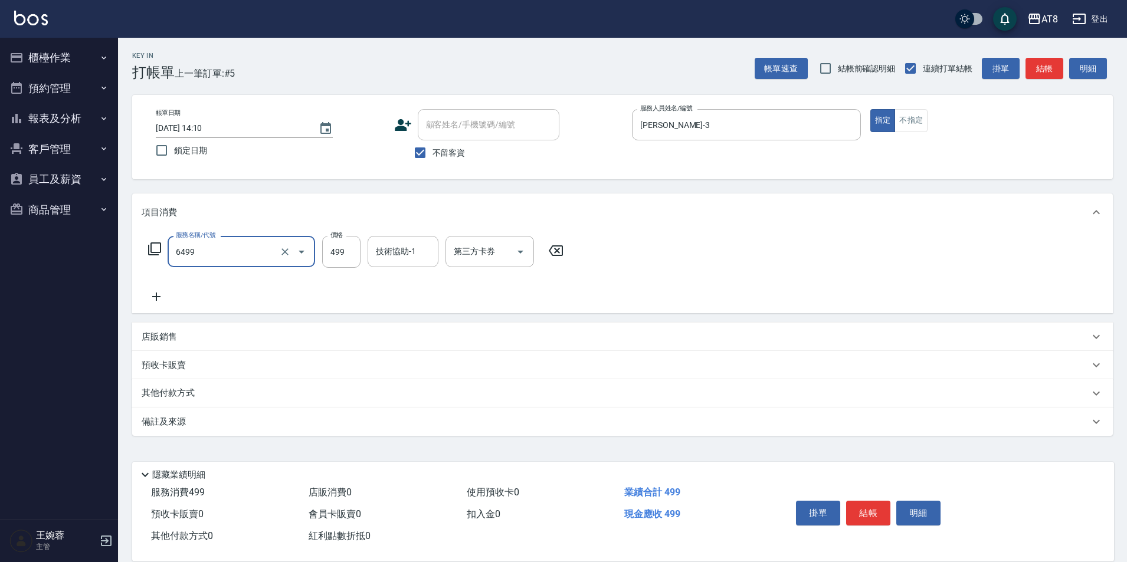
type input "SPA499(6499)"
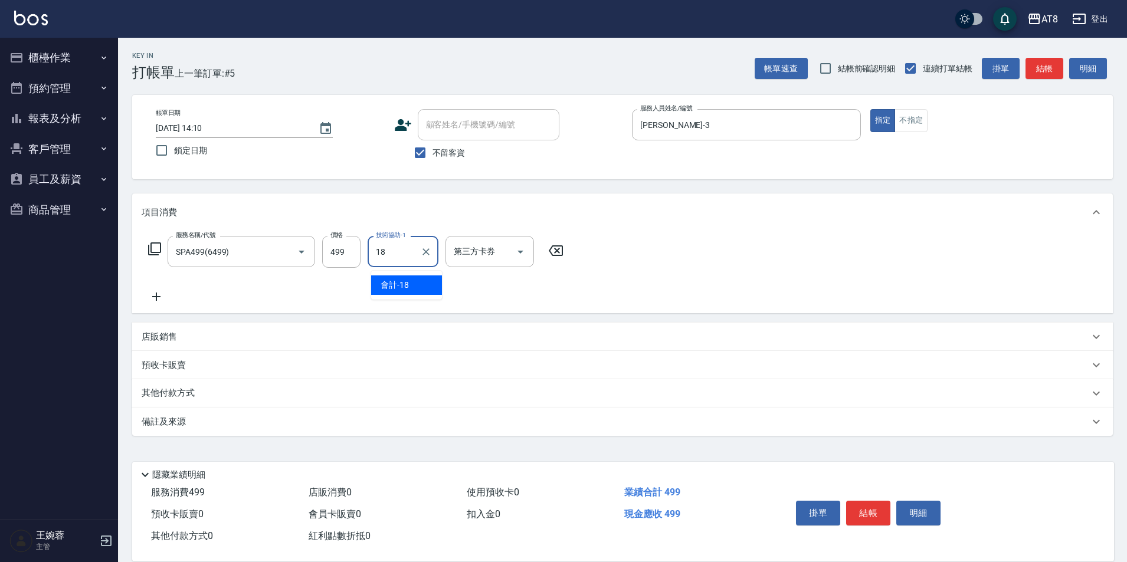
type input "會計-18"
click at [890, 510] on button "結帳" at bounding box center [868, 513] width 44 height 25
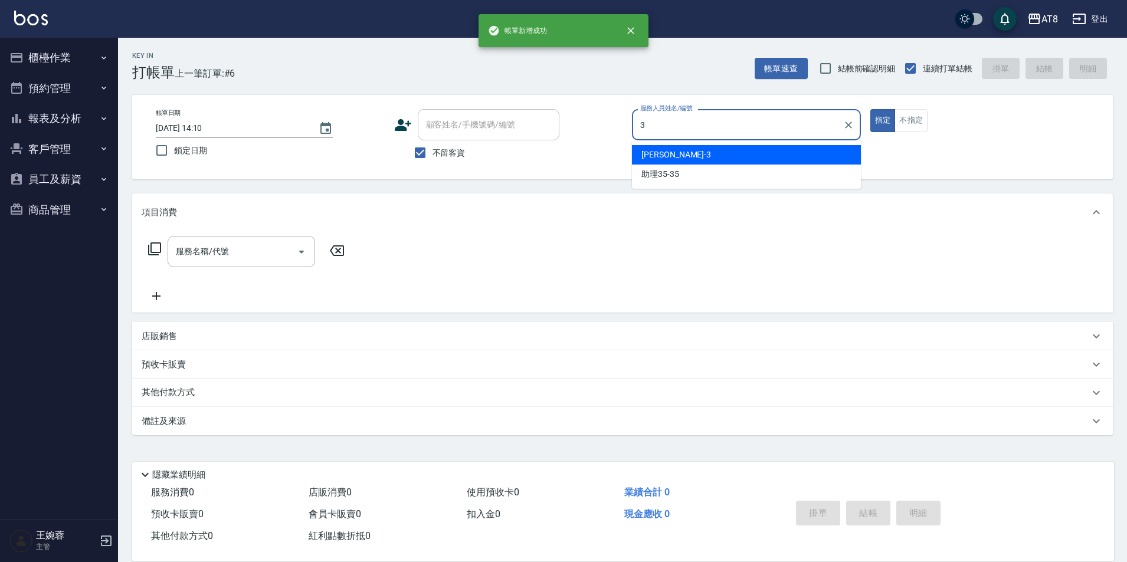
type input "[PERSON_NAME]-3"
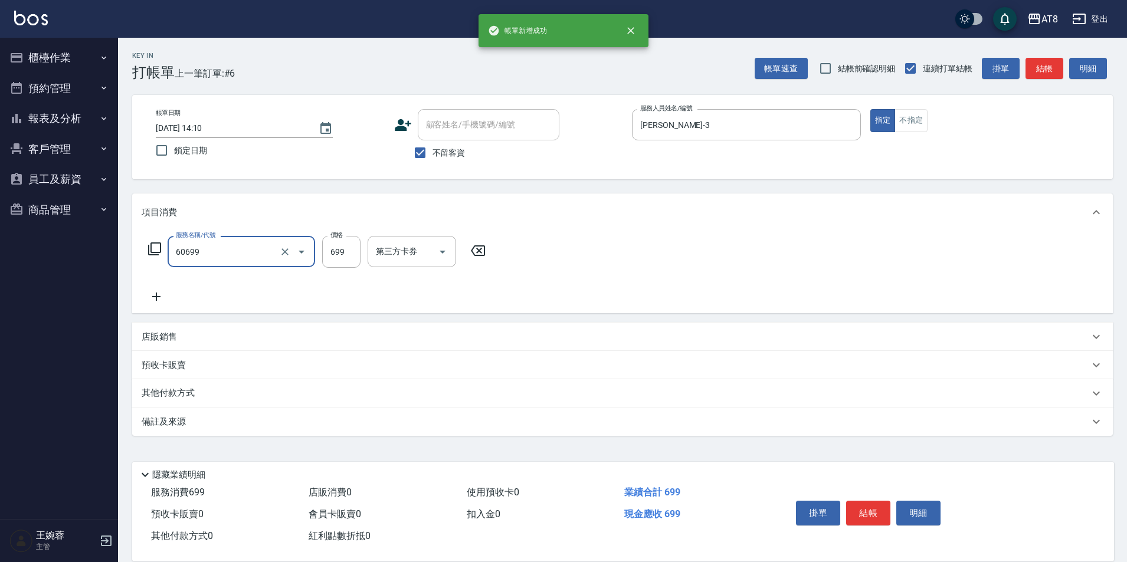
type input "入金SPA699(60699)"
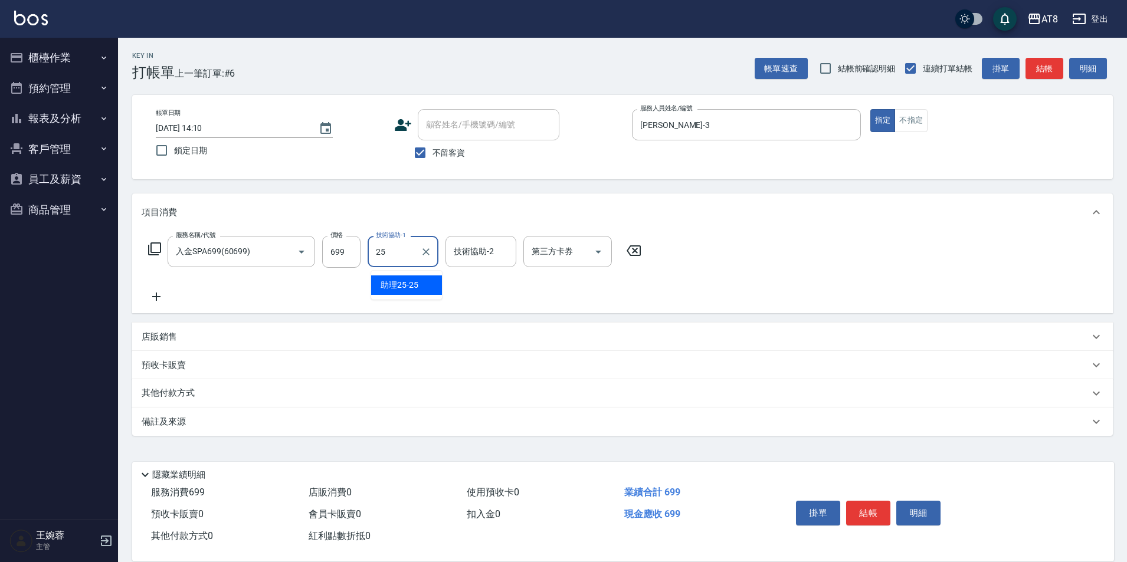
type input "助理25-25"
click at [600, 253] on icon "Open" at bounding box center [598, 252] width 14 height 14
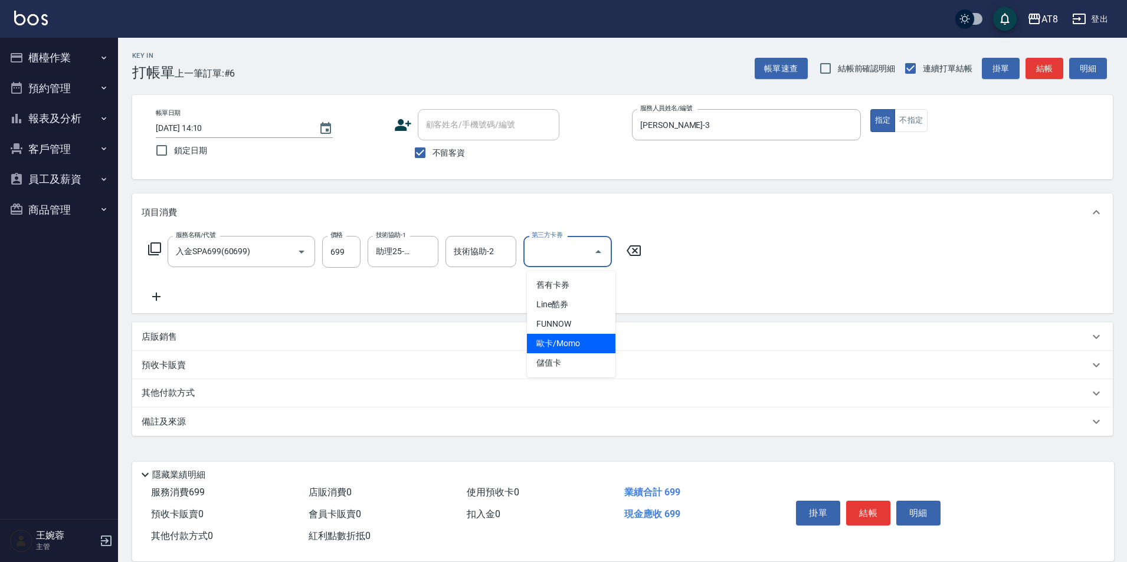
click at [581, 360] on span "儲值卡" at bounding box center [571, 362] width 89 height 19
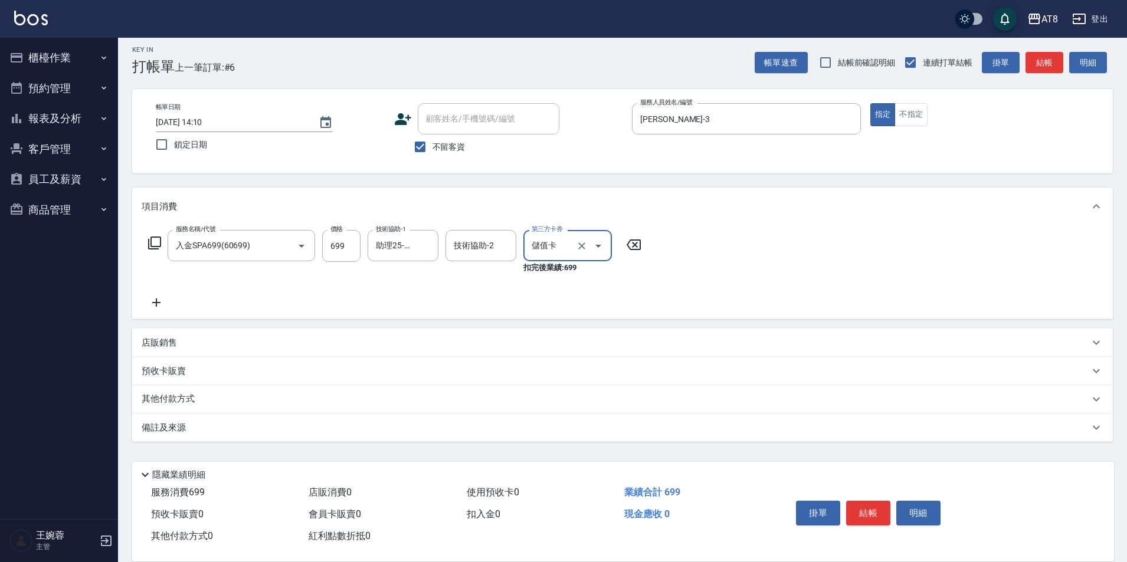
type input "儲值卡"
click at [877, 501] on button "結帳" at bounding box center [868, 513] width 44 height 25
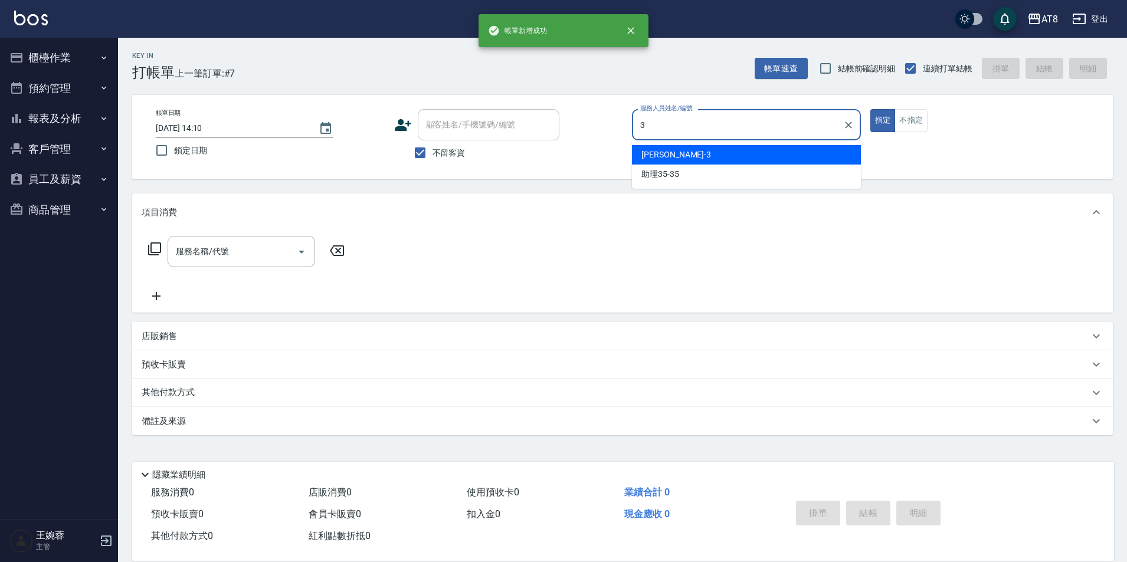
type input "[PERSON_NAME]-3"
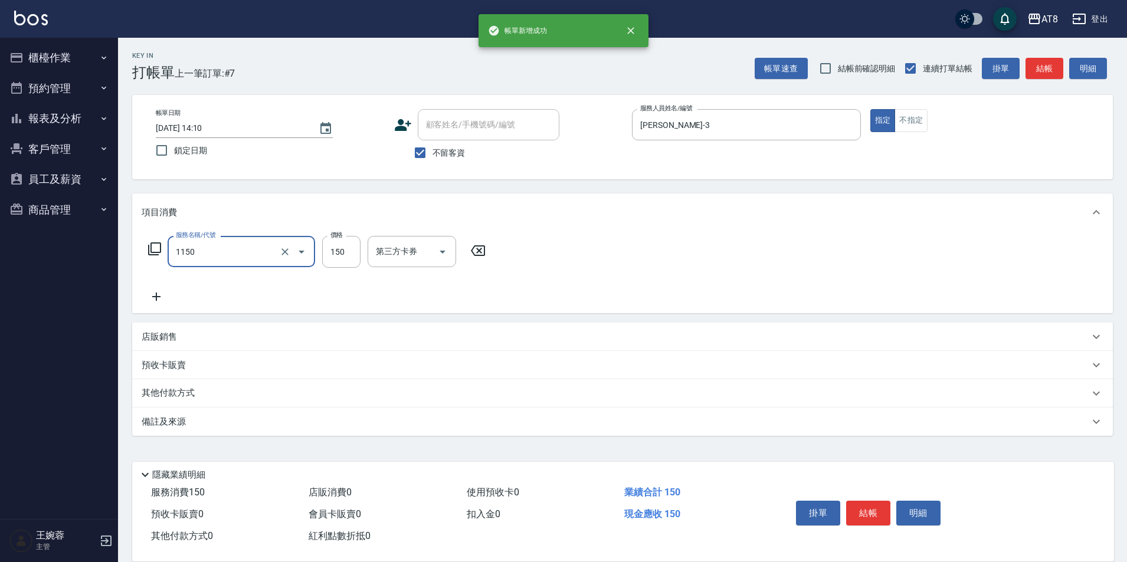
type input "洗髮(1150)"
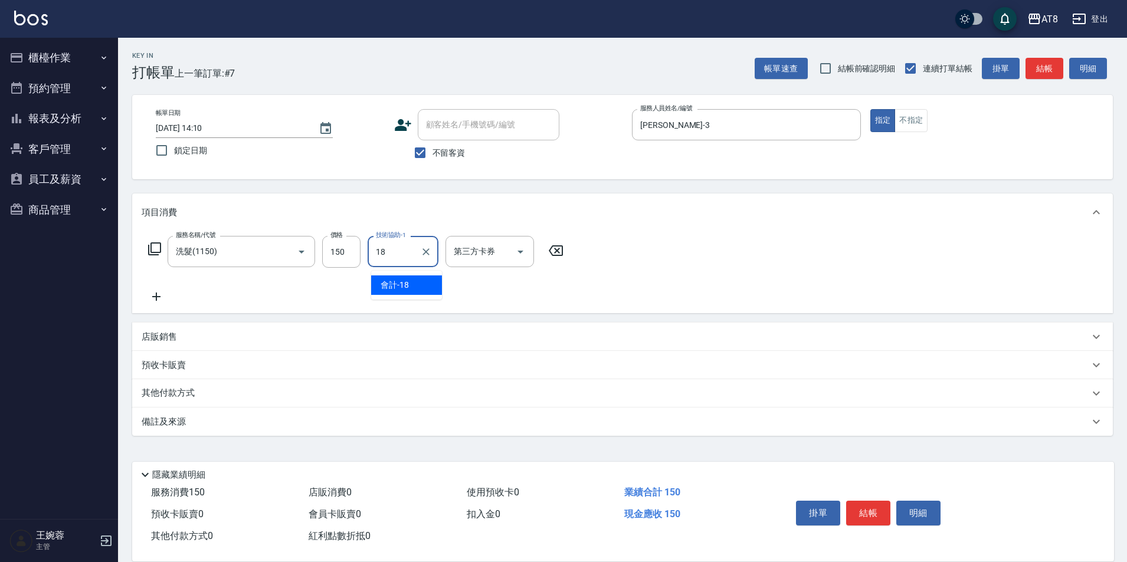
type input "會計-18"
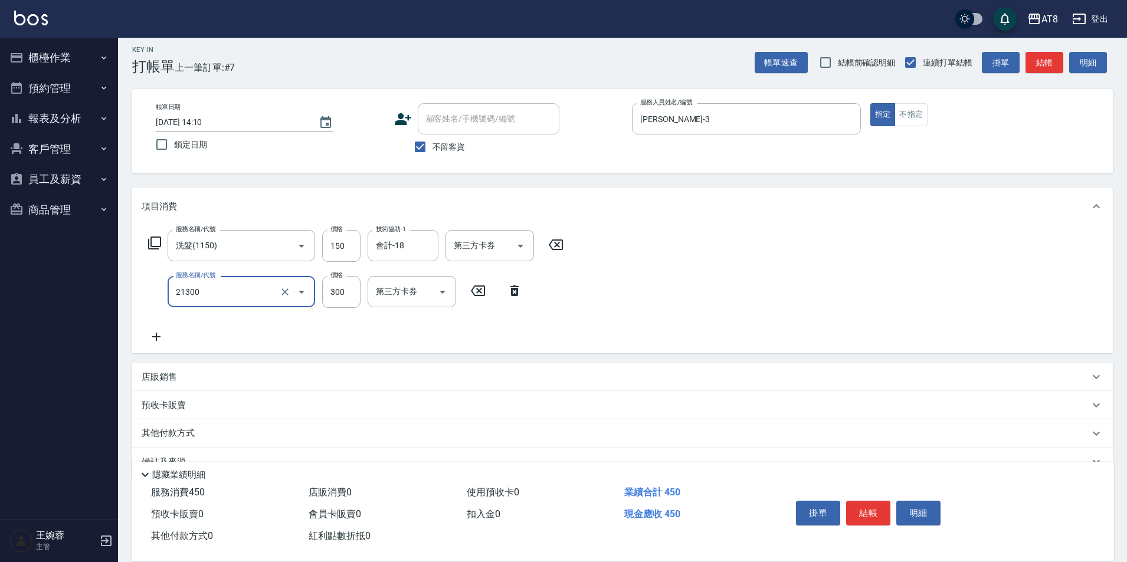
type input "剪髮(21300)"
click at [875, 501] on button "結帳" at bounding box center [868, 513] width 44 height 25
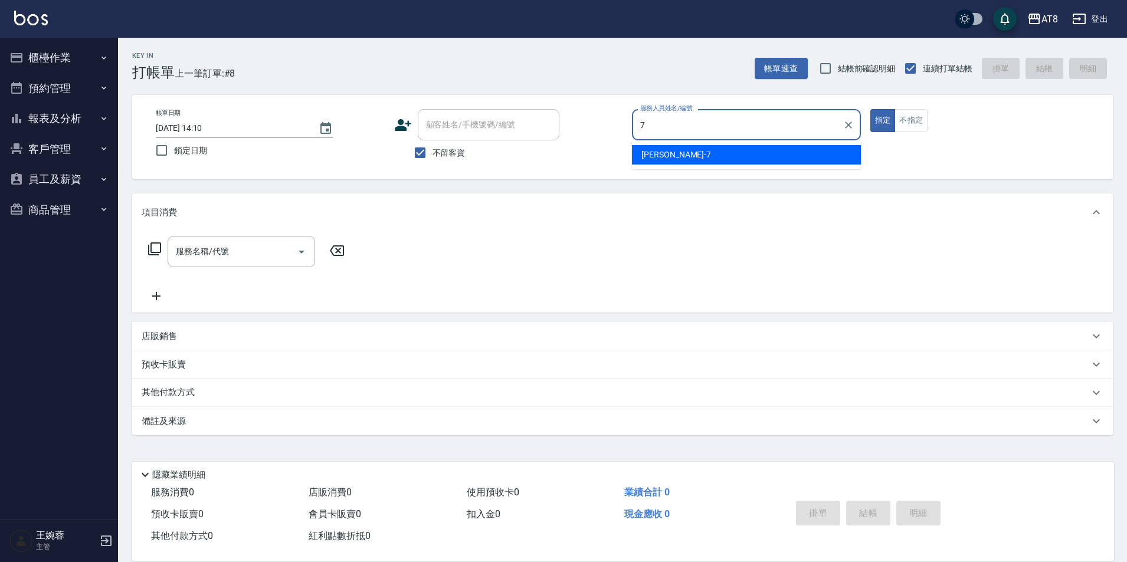
type input "[PERSON_NAME]-7"
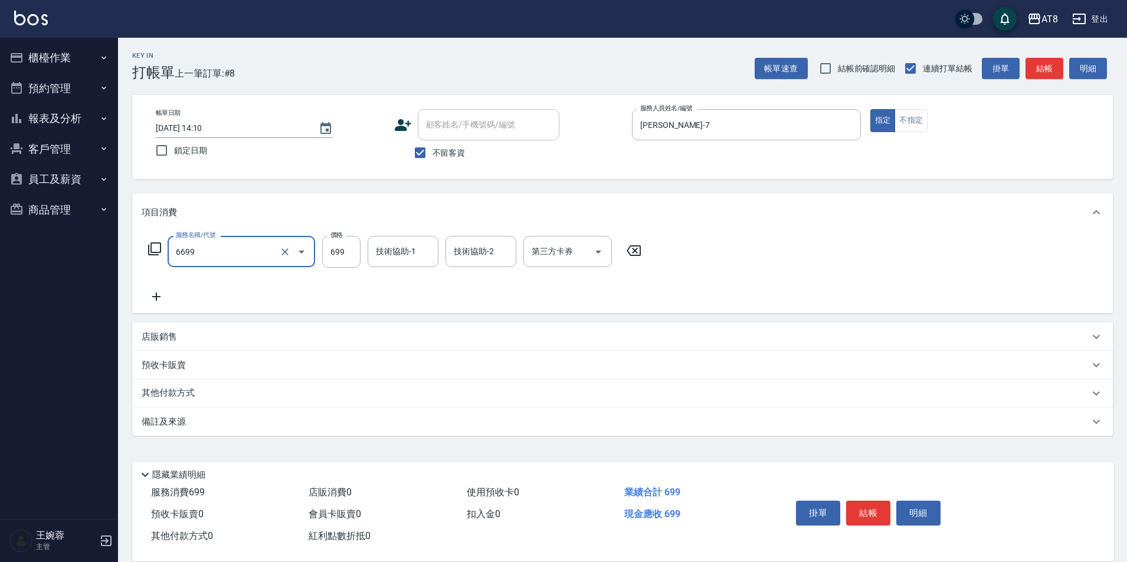
type input "SPA699(6699)"
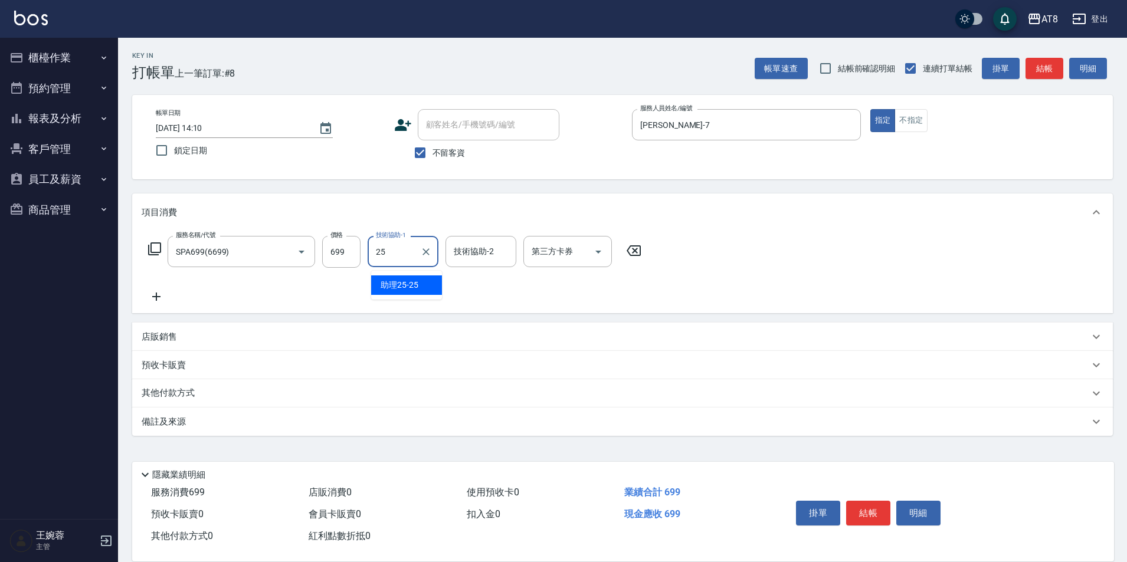
type input "助理25-25"
click at [868, 505] on button "結帳" at bounding box center [868, 513] width 44 height 25
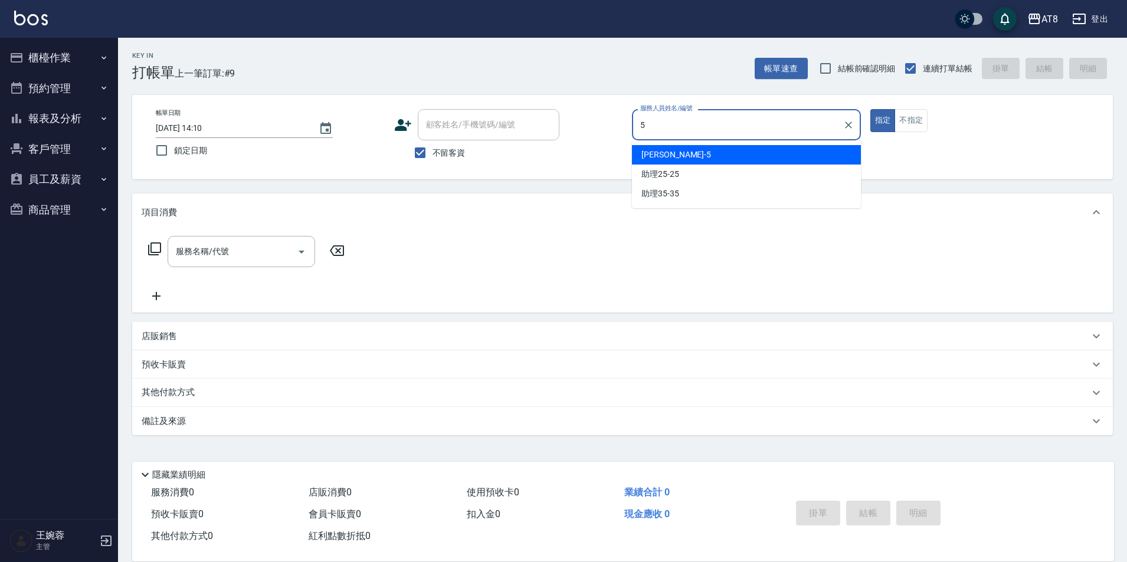
type input "HANK-5"
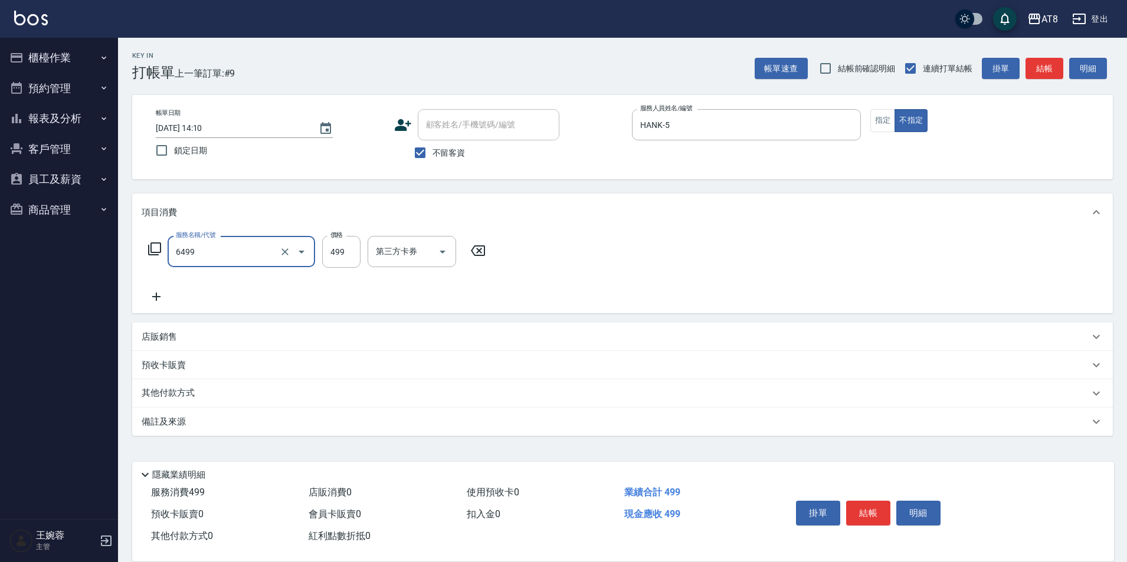
type input "SPA499(6499)"
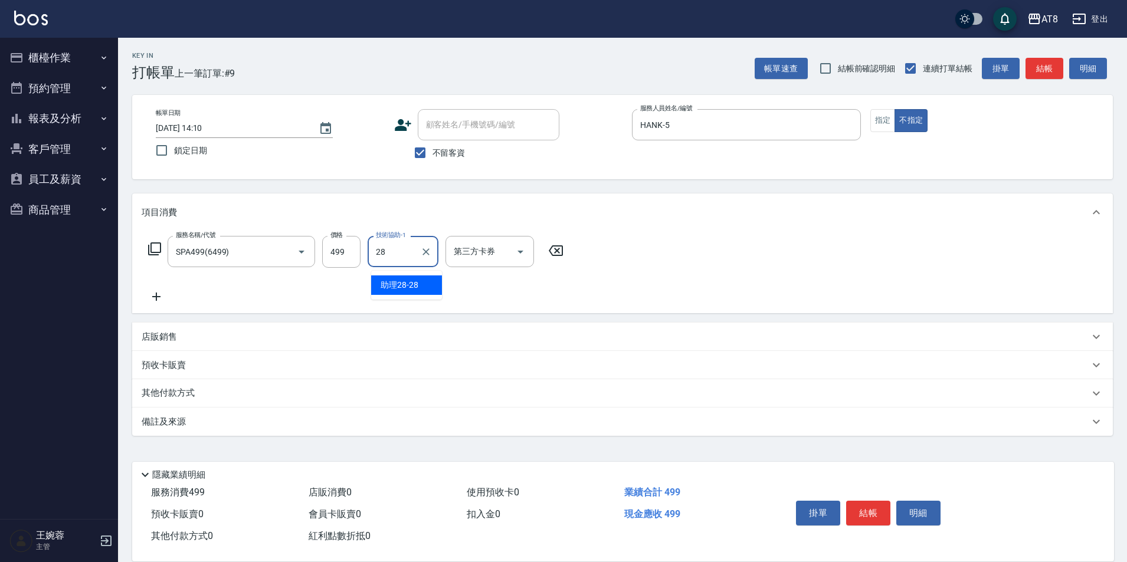
type input "助理28-28"
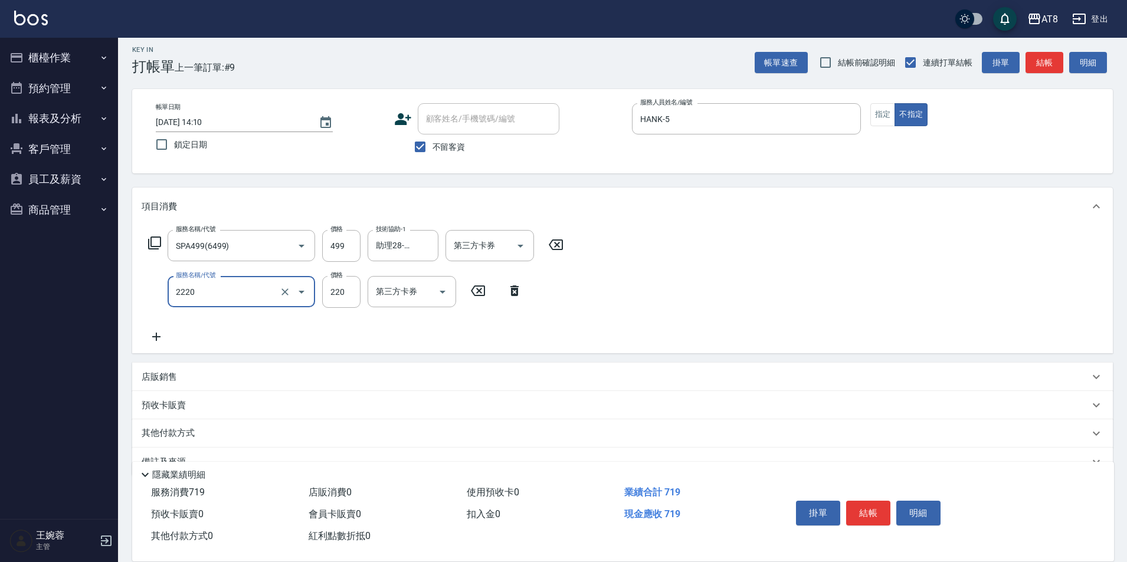
type input "剪髮(2220)"
click at [889, 503] on button "結帳" at bounding box center [868, 513] width 44 height 25
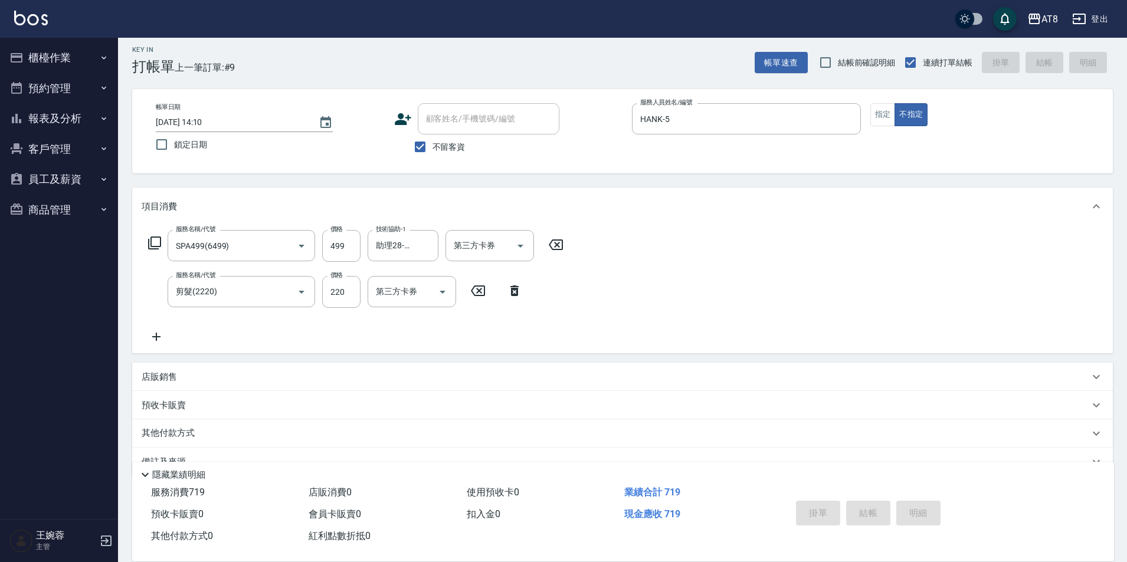
type input "[DATE] 14:12"
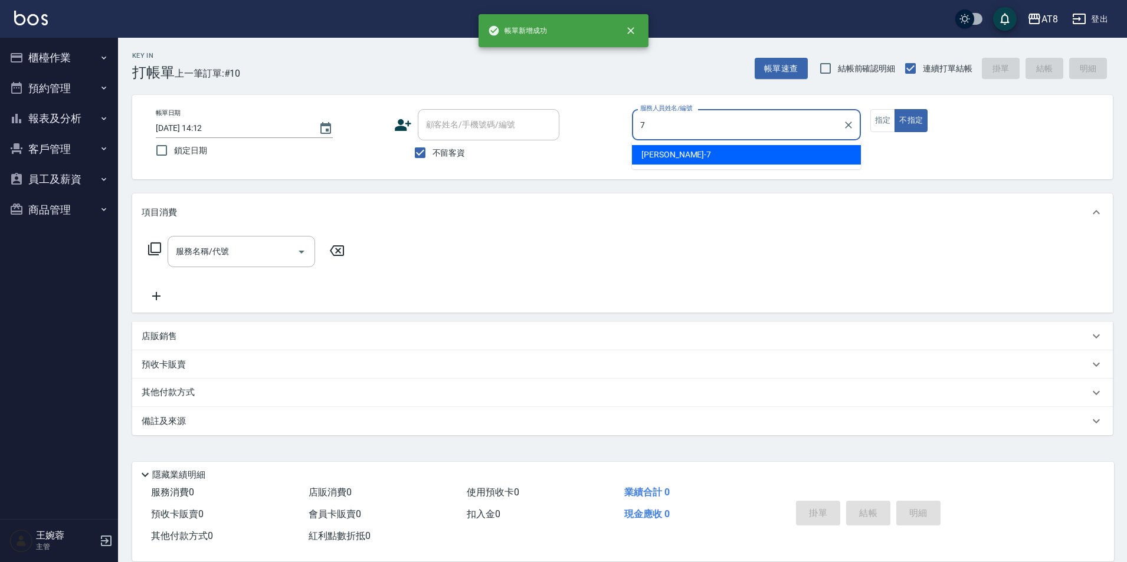
type input "[PERSON_NAME]-7"
type button "false"
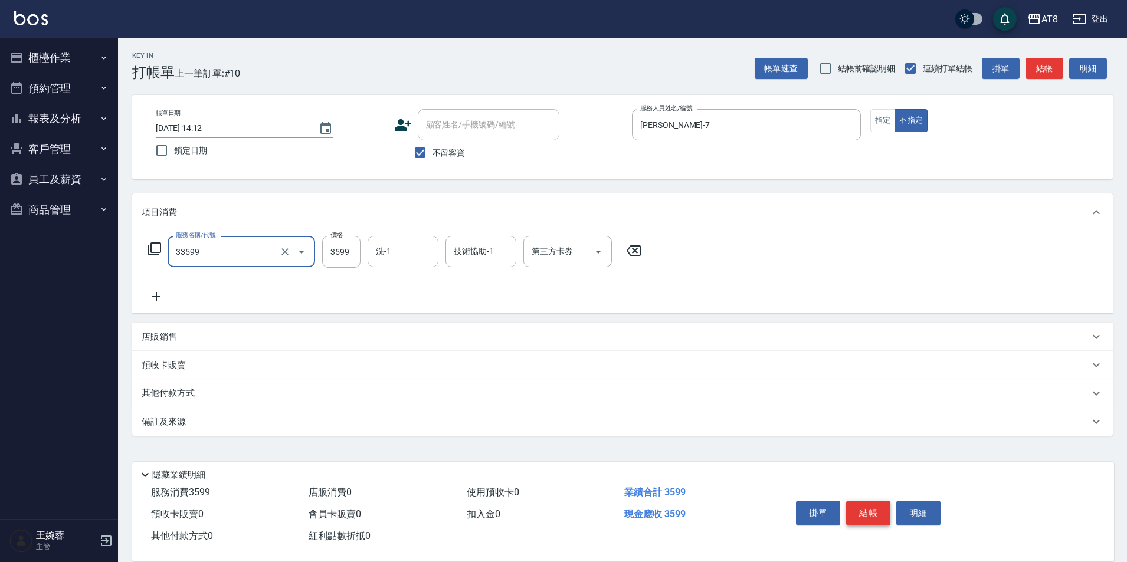
type input "ovc調配燙(33599)"
type input "3699"
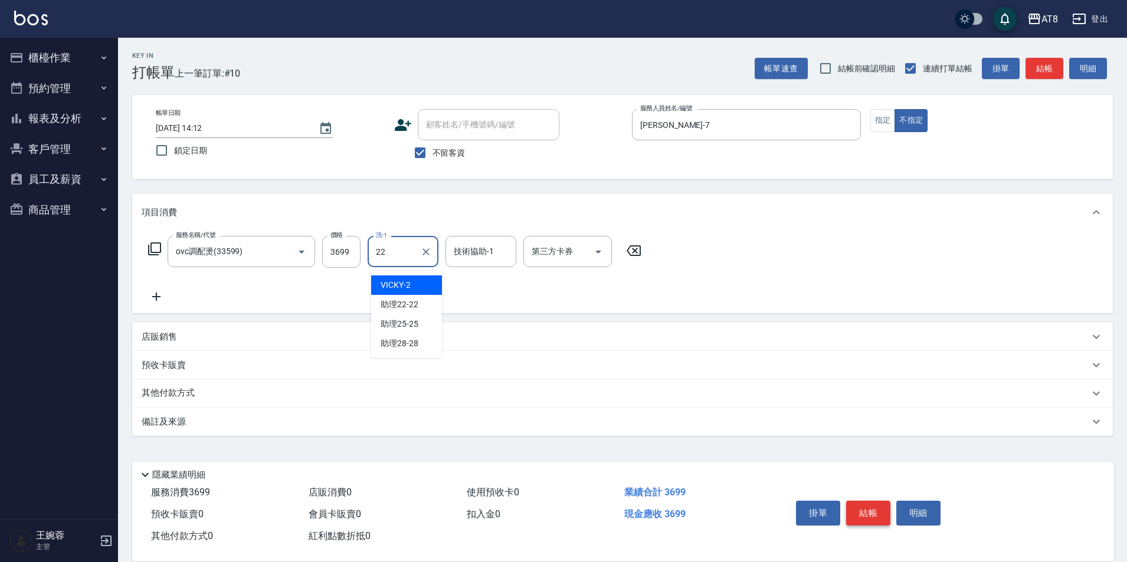
type input "助理22-22"
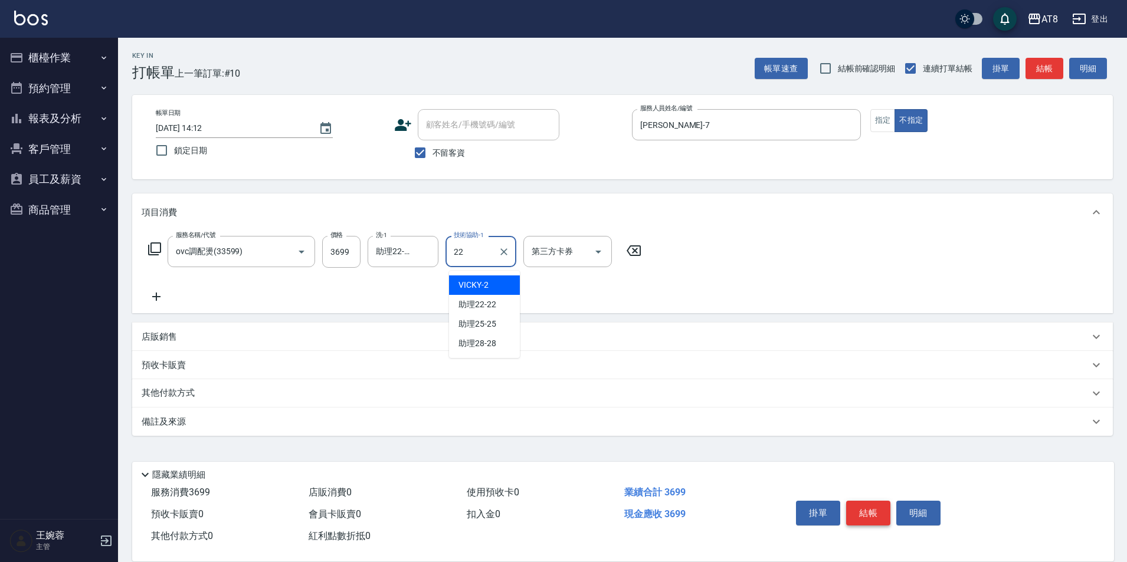
type input "助理22-22"
click at [889, 503] on button "結帳" at bounding box center [868, 513] width 44 height 25
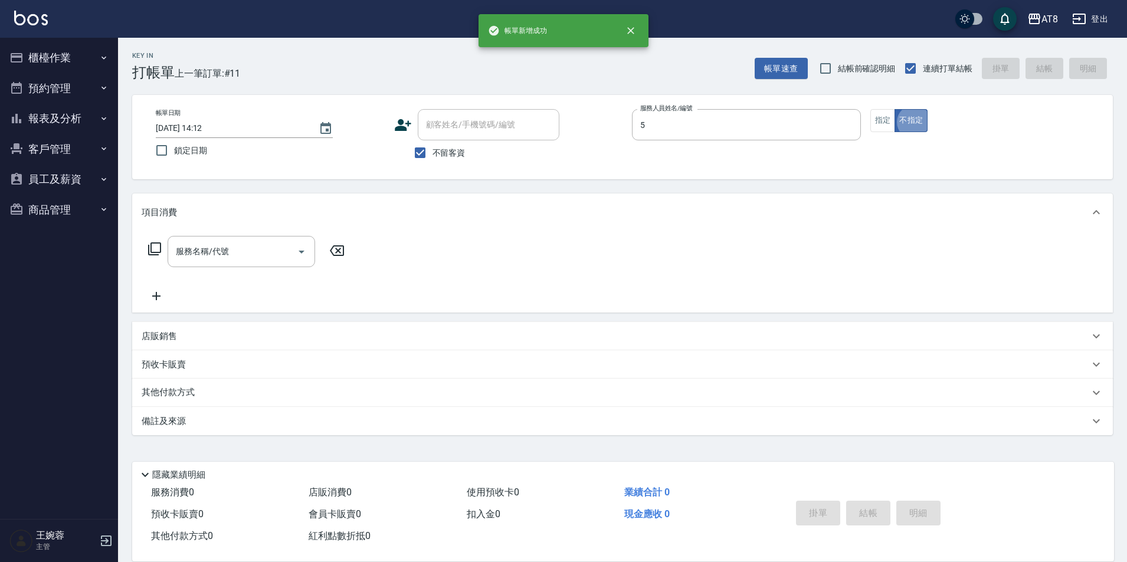
type input "HANK-5"
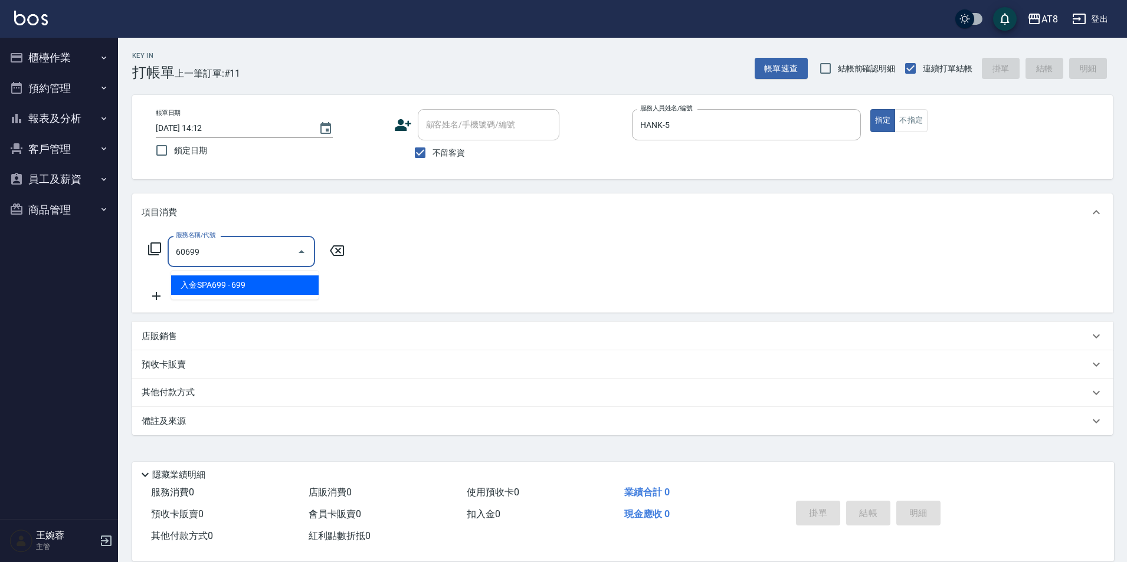
type input "入金SPA699(60699)"
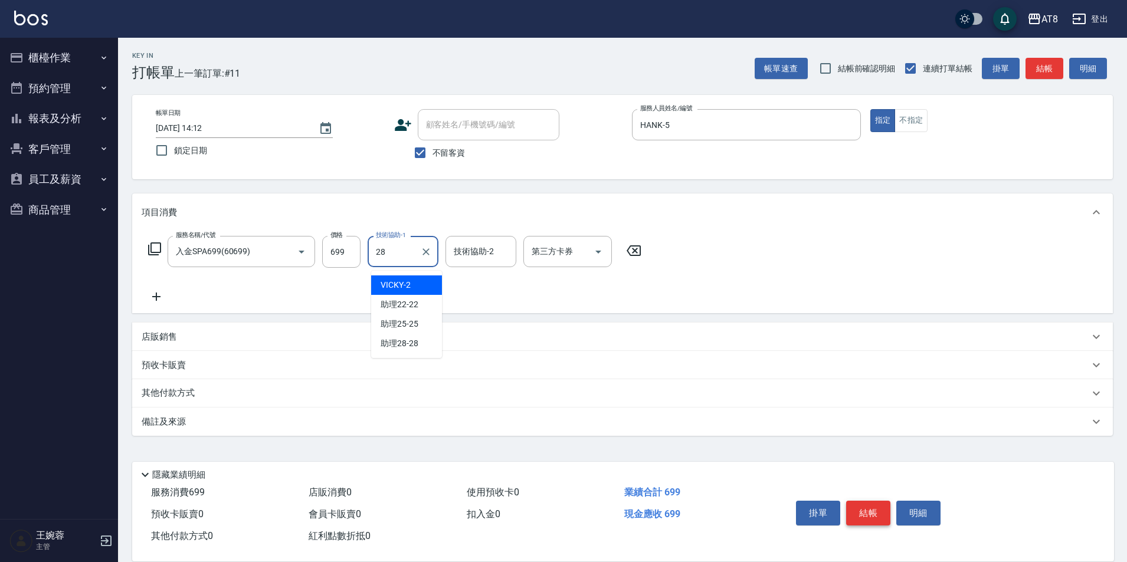
type input "助理28-28"
click at [605, 252] on icon "Open" at bounding box center [598, 252] width 14 height 14
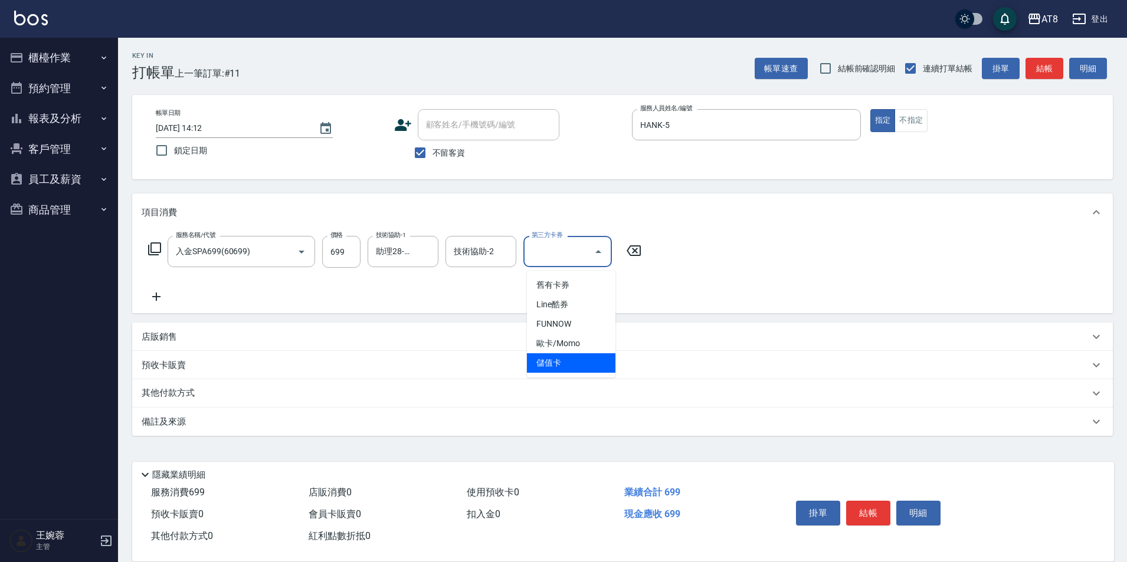
click at [577, 353] on span "儲值卡" at bounding box center [571, 362] width 89 height 19
type input "儲值卡"
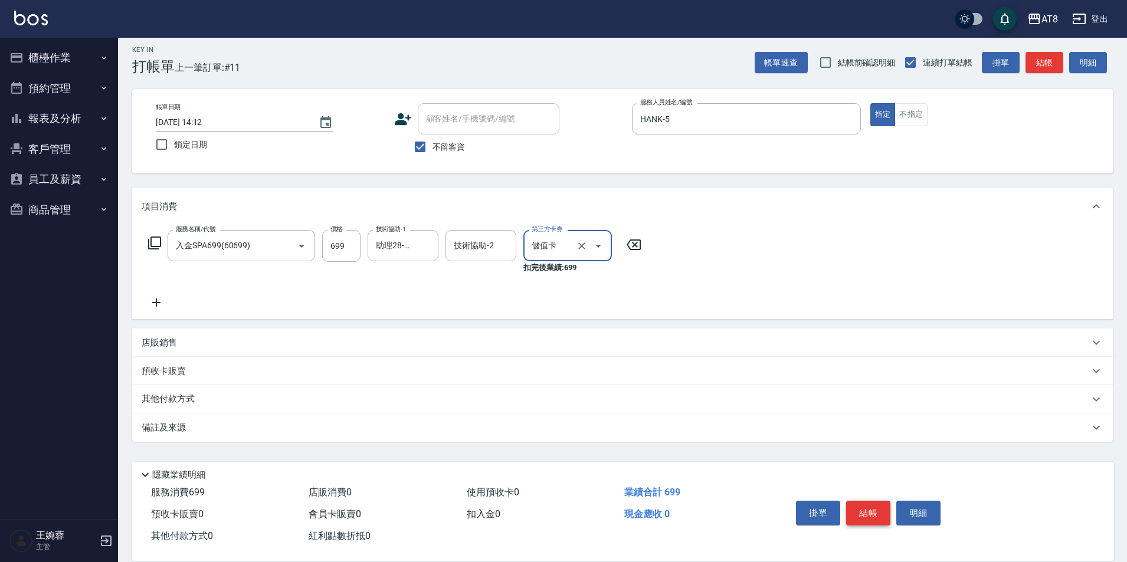
click at [885, 503] on button "結帳" at bounding box center [868, 513] width 44 height 25
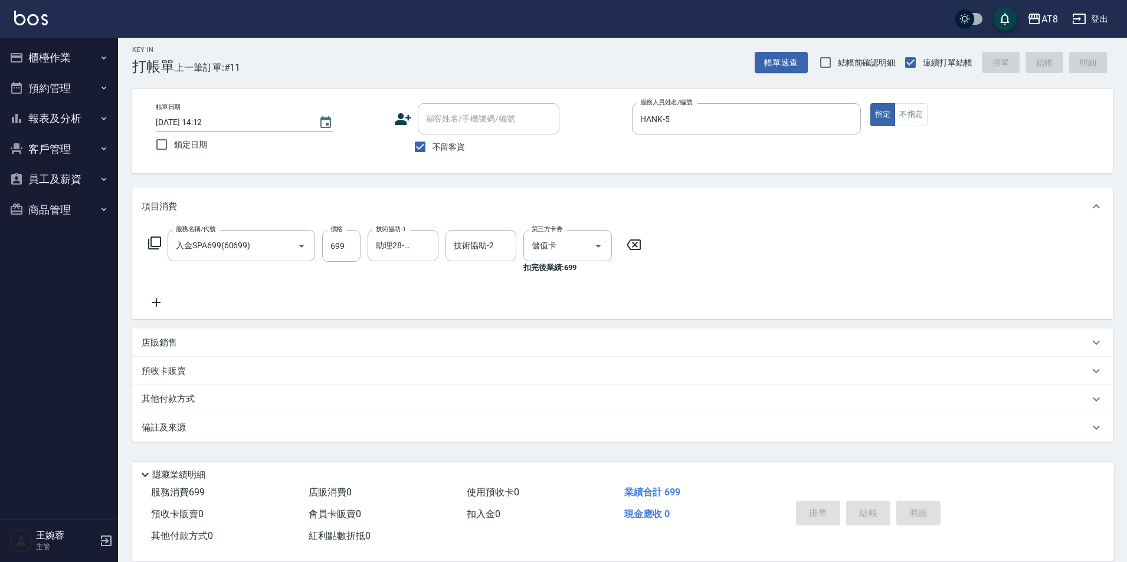
type input "[DATE] 14:13"
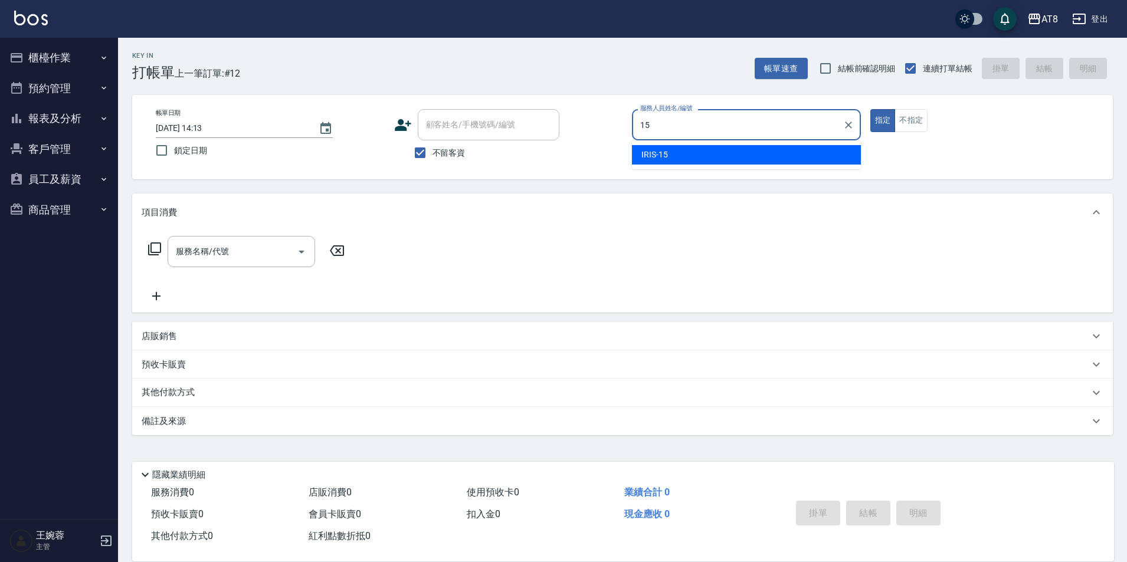
type input "IRIS-15"
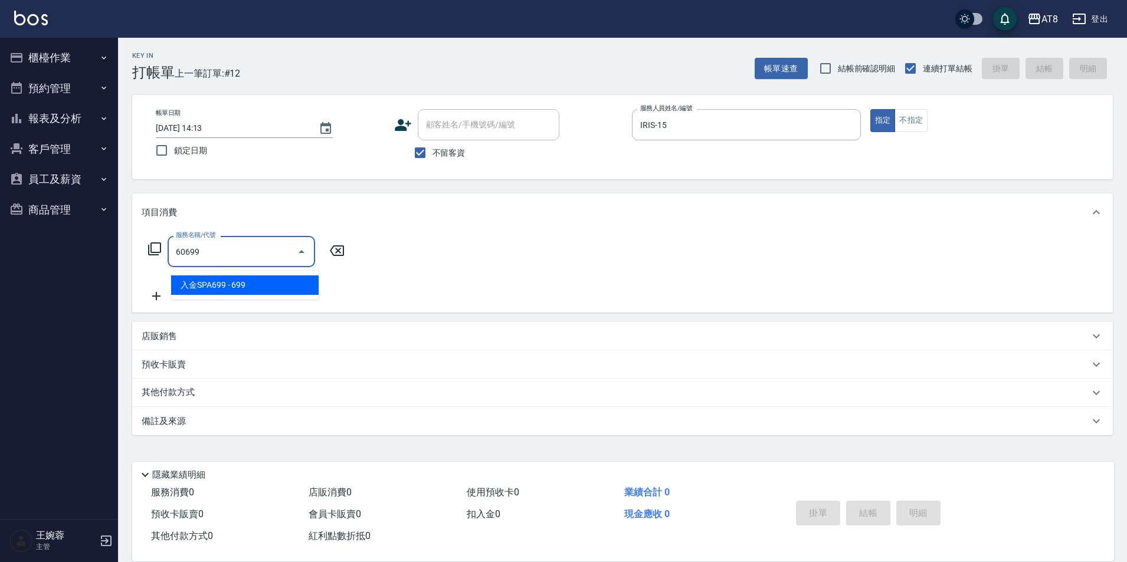
type input "入金SPA699(60699)"
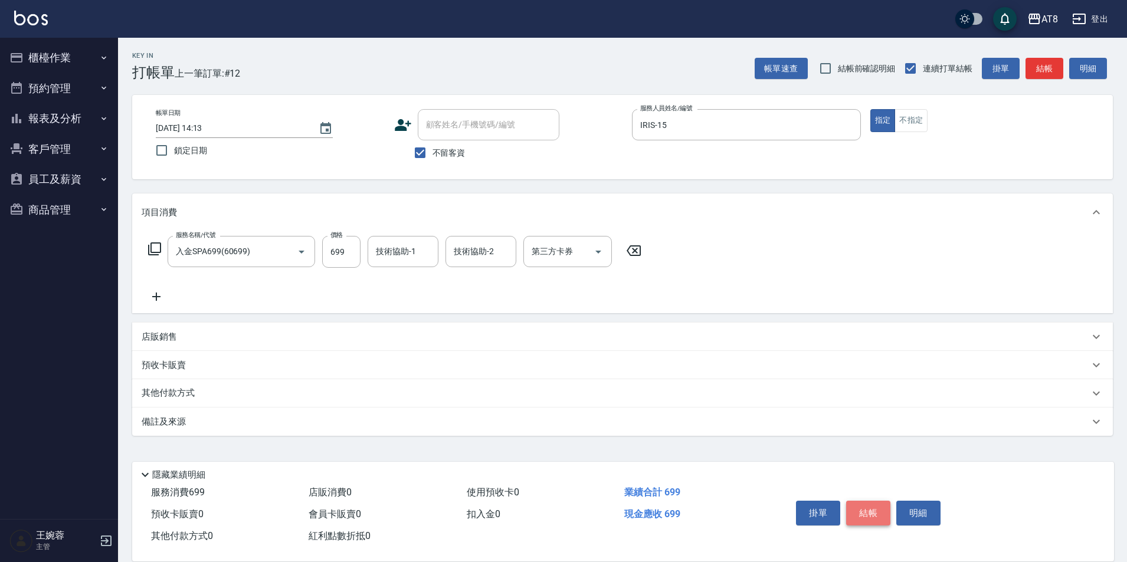
click at [885, 503] on button "結帳" at bounding box center [868, 513] width 44 height 25
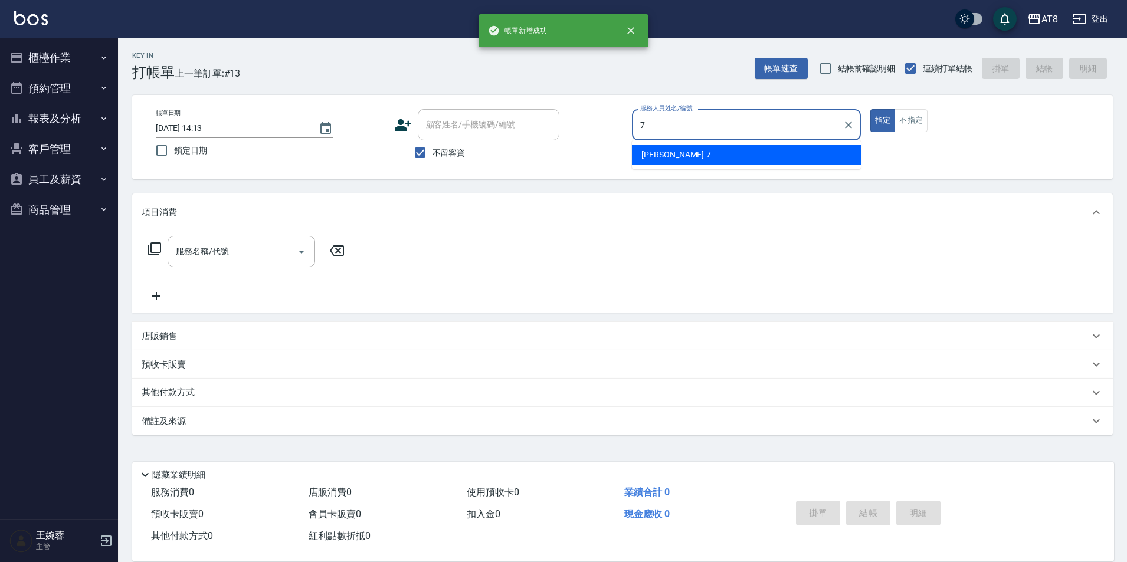
type input "[PERSON_NAME]-7"
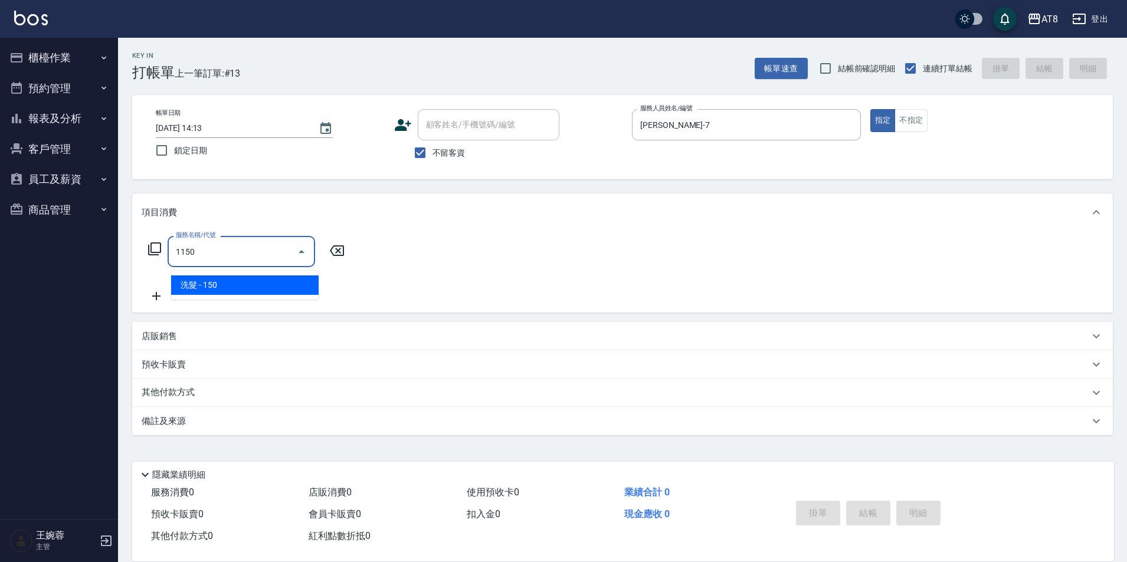
type input "洗髮(1150)"
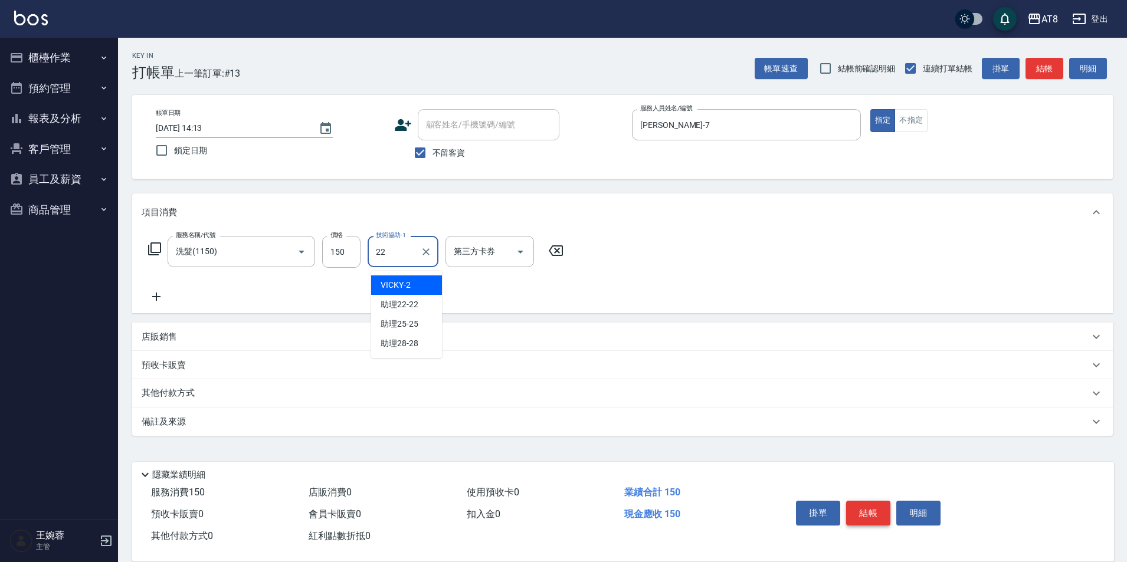
type input "助理22-22"
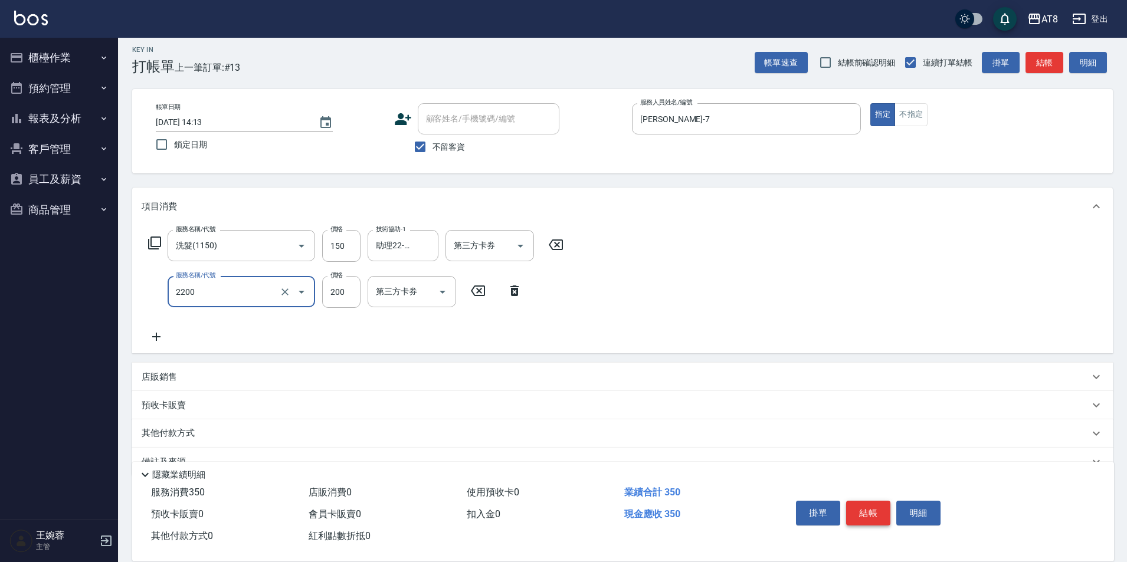
type input "剪髮(2200)"
click at [885, 503] on button "結帳" at bounding box center [868, 513] width 44 height 25
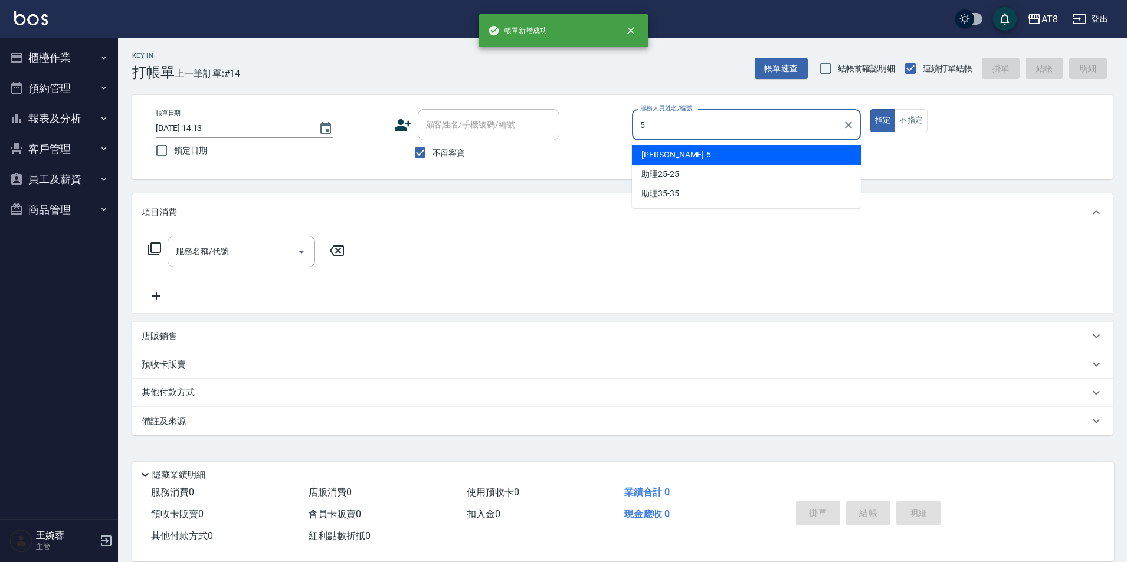
type input "HANK-5"
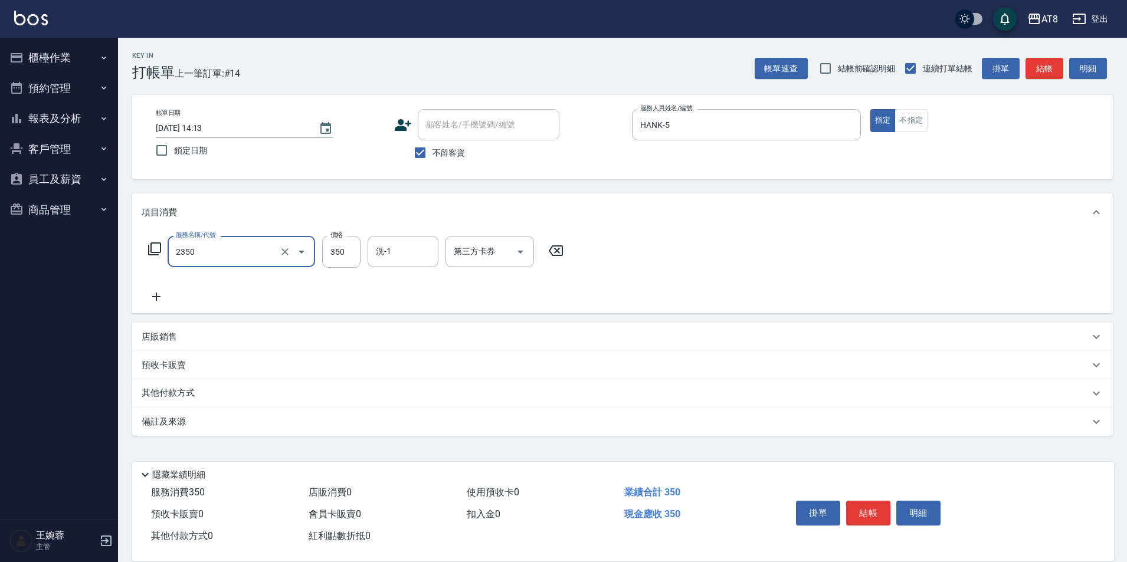
type input "入金洗剪350(2350)"
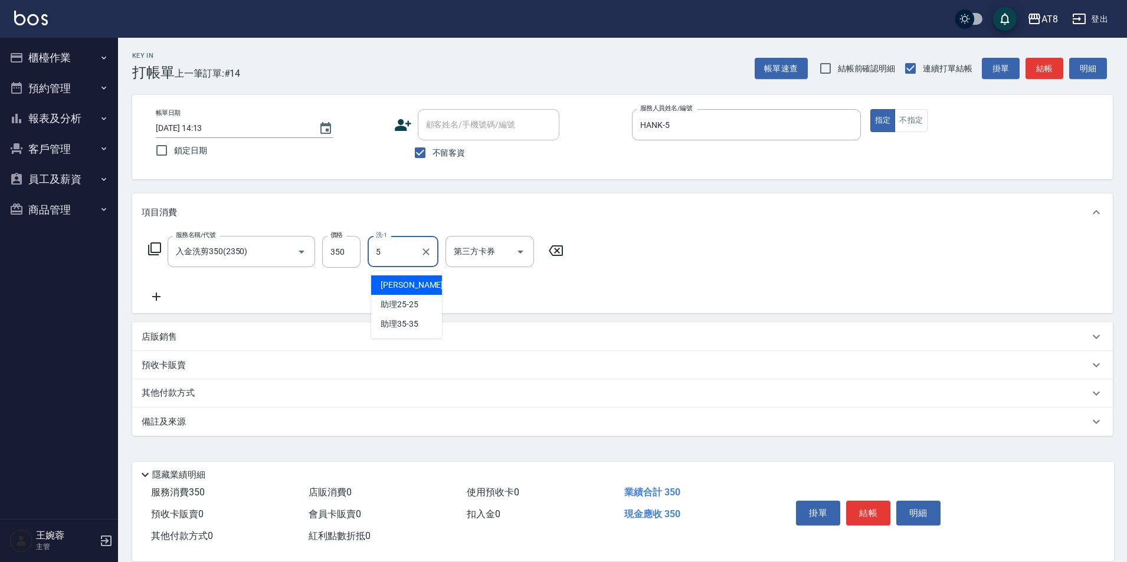
type input "HANK-5"
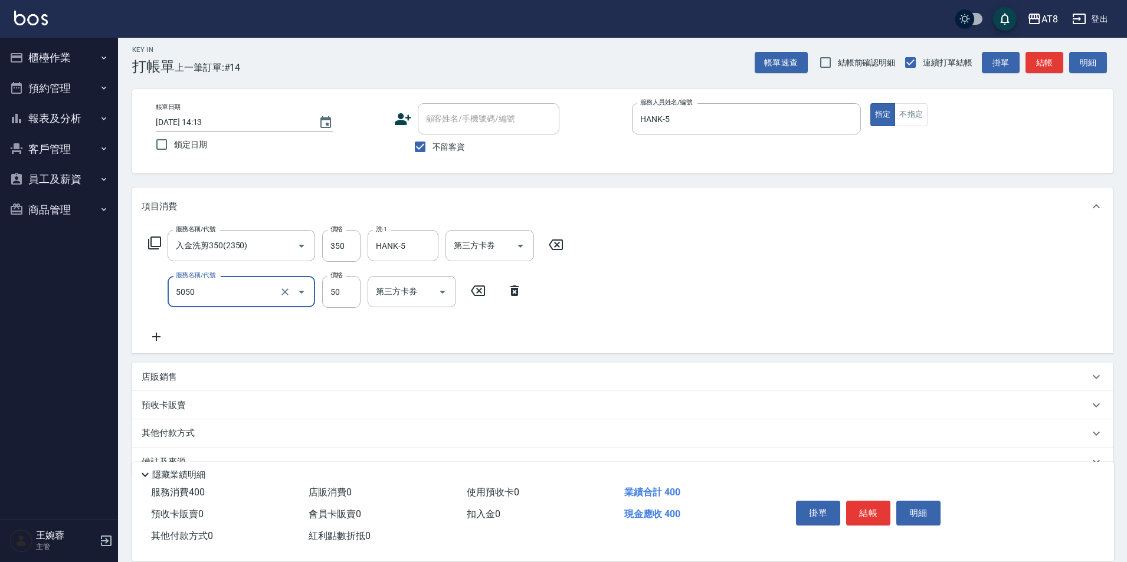
type input "入金精油50(5050)"
type input "HANK-5"
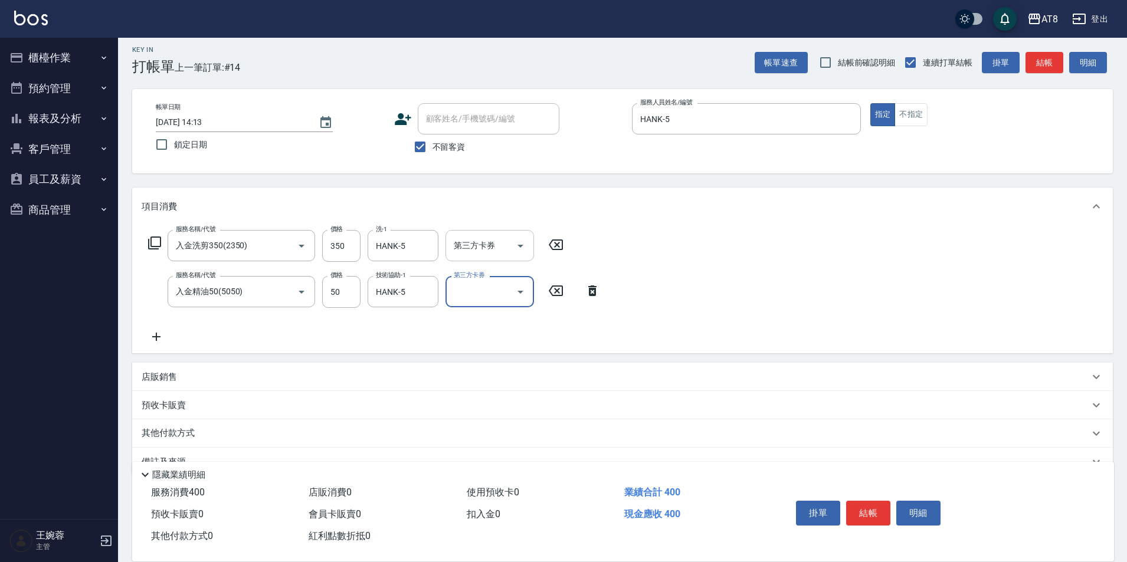
click at [534, 248] on div "第三方卡券" at bounding box center [490, 245] width 89 height 31
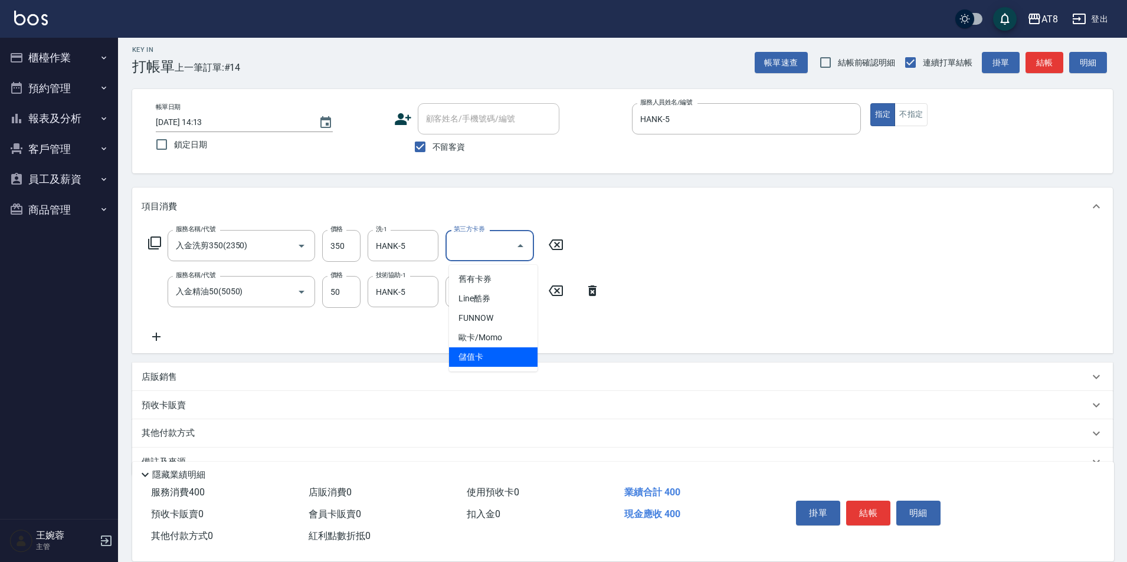
click at [513, 363] on span "儲值卡" at bounding box center [493, 357] width 89 height 19
type input "儲值卡"
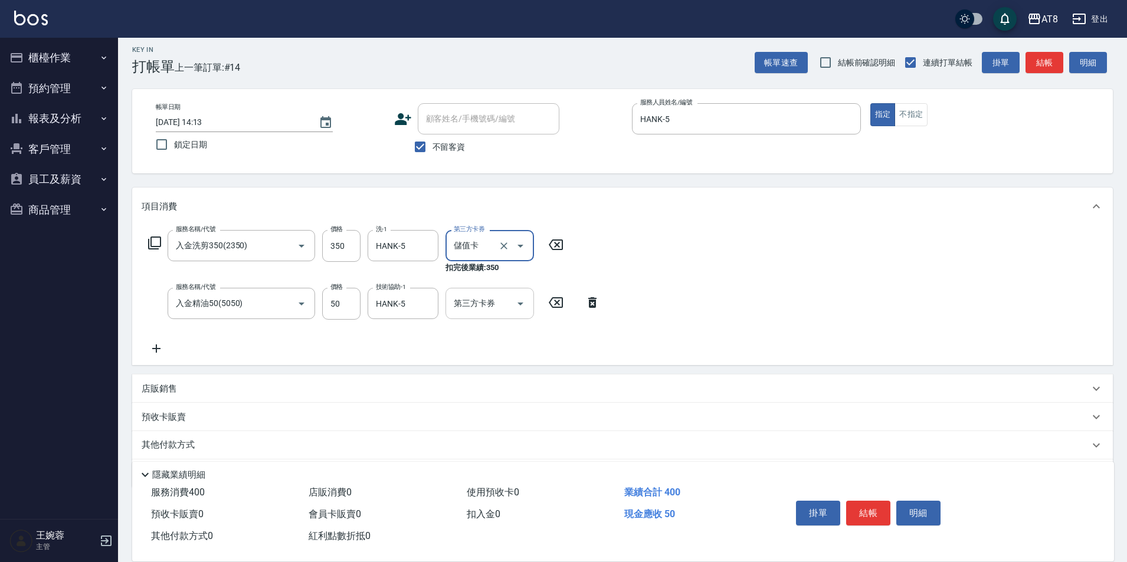
click at [520, 304] on icon "Open" at bounding box center [520, 304] width 14 height 14
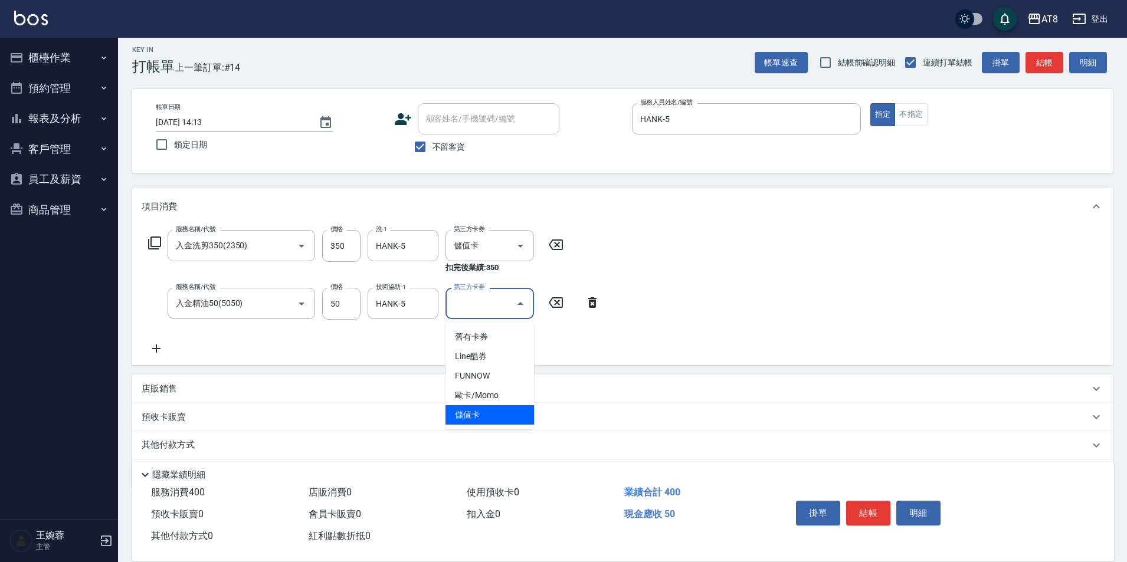
click at [505, 414] on span "儲值卡" at bounding box center [490, 414] width 89 height 19
type input "儲值卡"
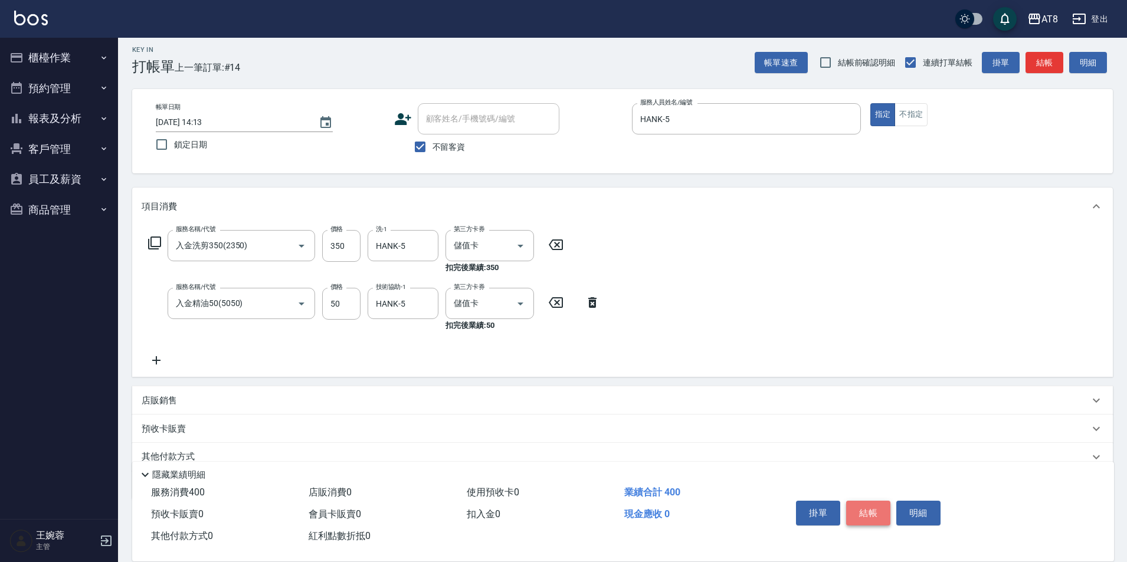
click at [867, 505] on button "結帳" at bounding box center [868, 513] width 44 height 25
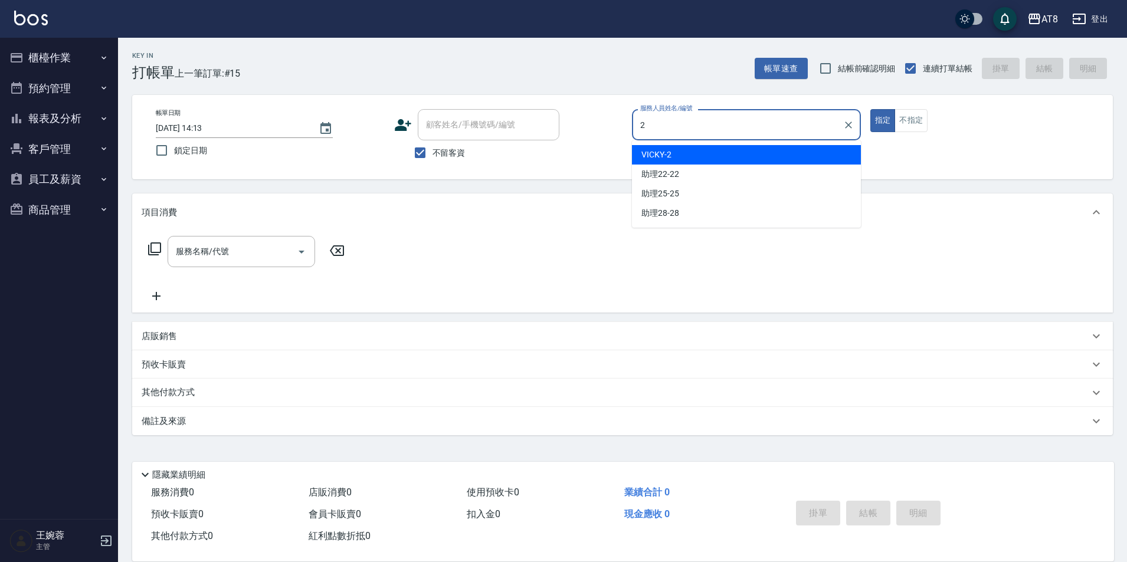
type input "VICKY-2"
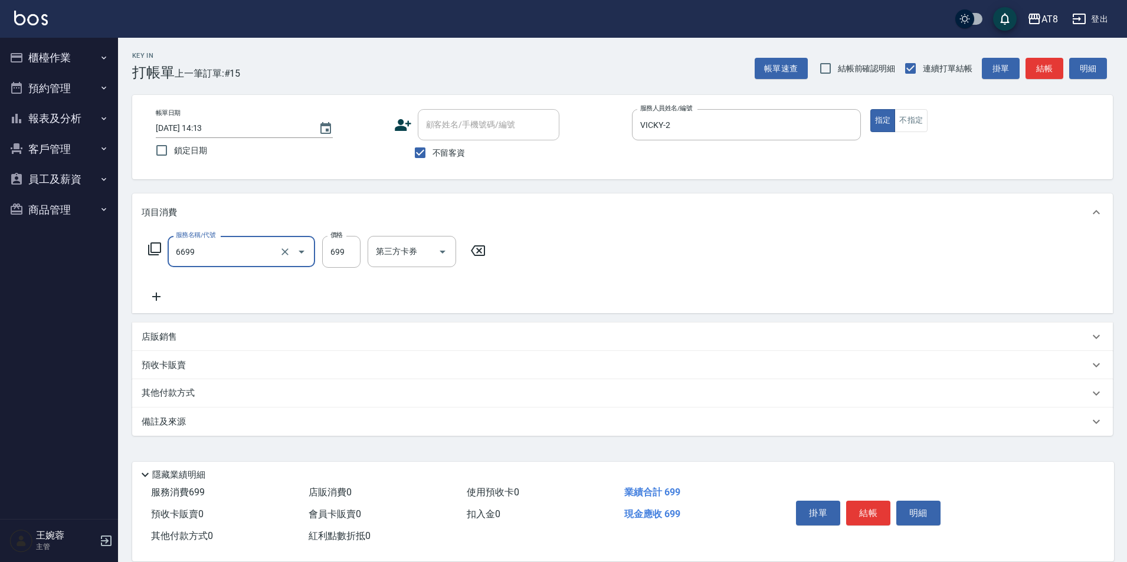
type input "SPA699(6699)"
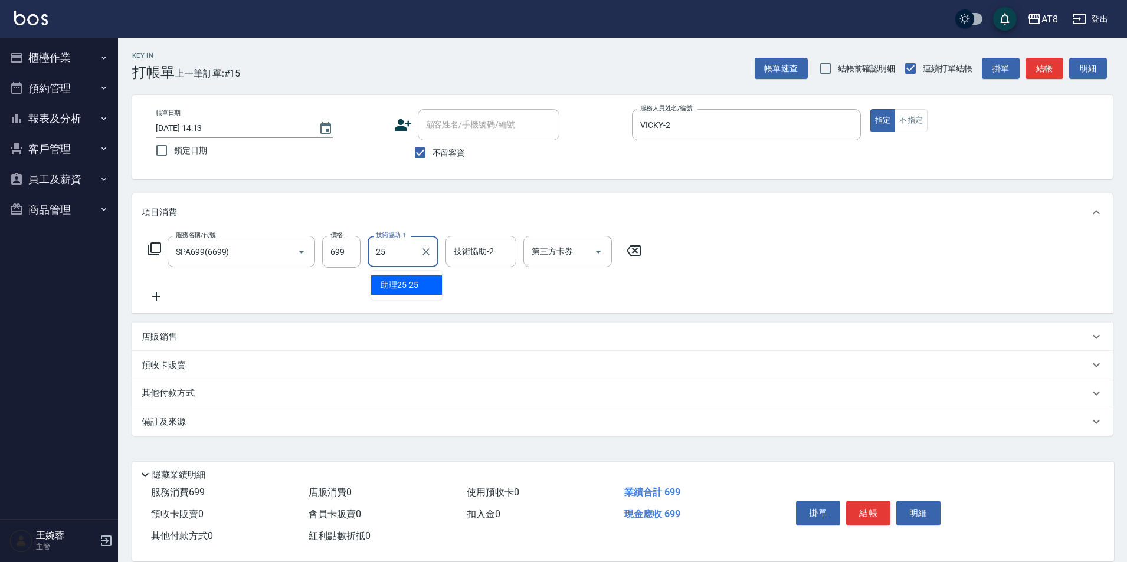
type input "助理25-25"
click at [879, 501] on button "結帳" at bounding box center [868, 513] width 44 height 25
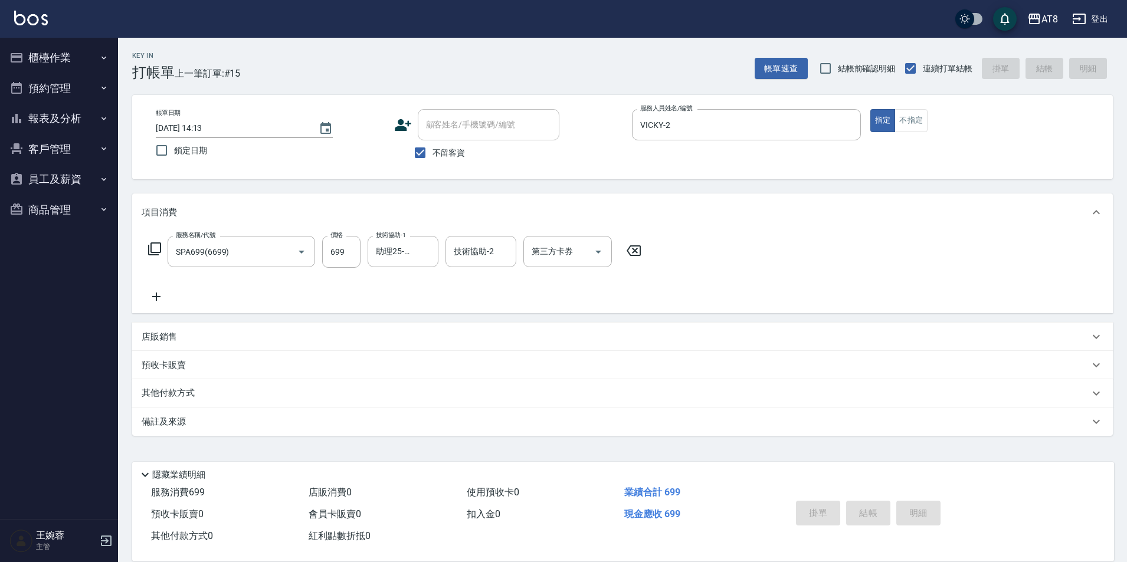
type input "[DATE] 14:14"
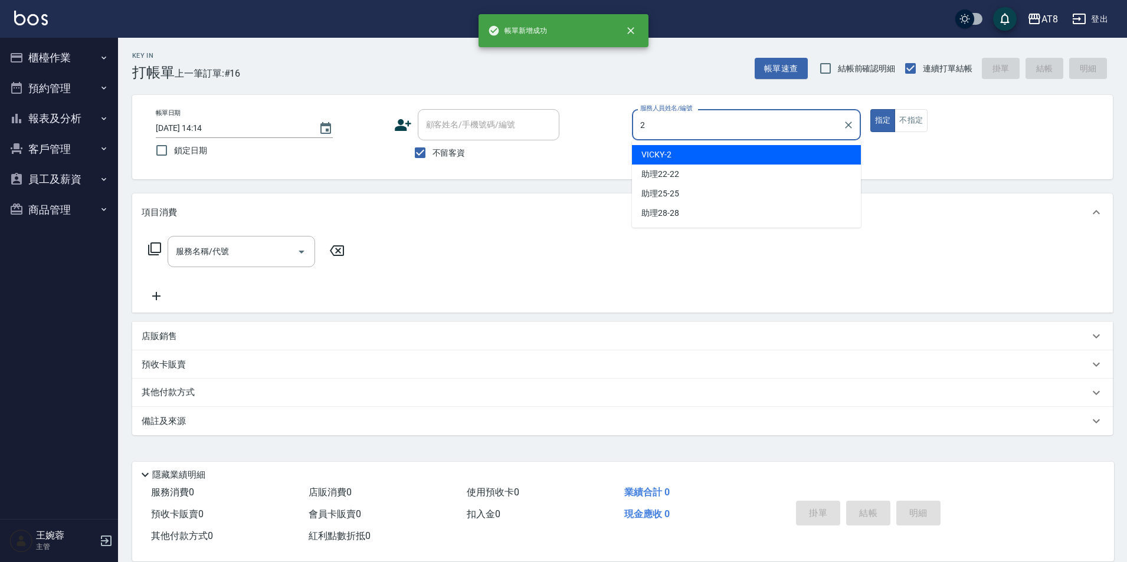
type input "VICKY-2"
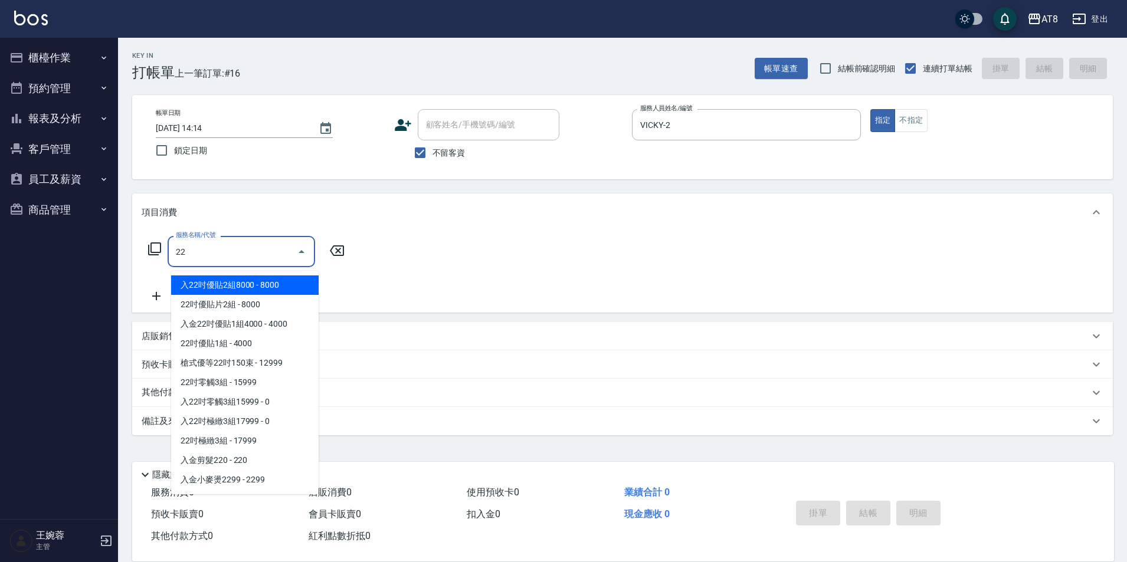
type input "2"
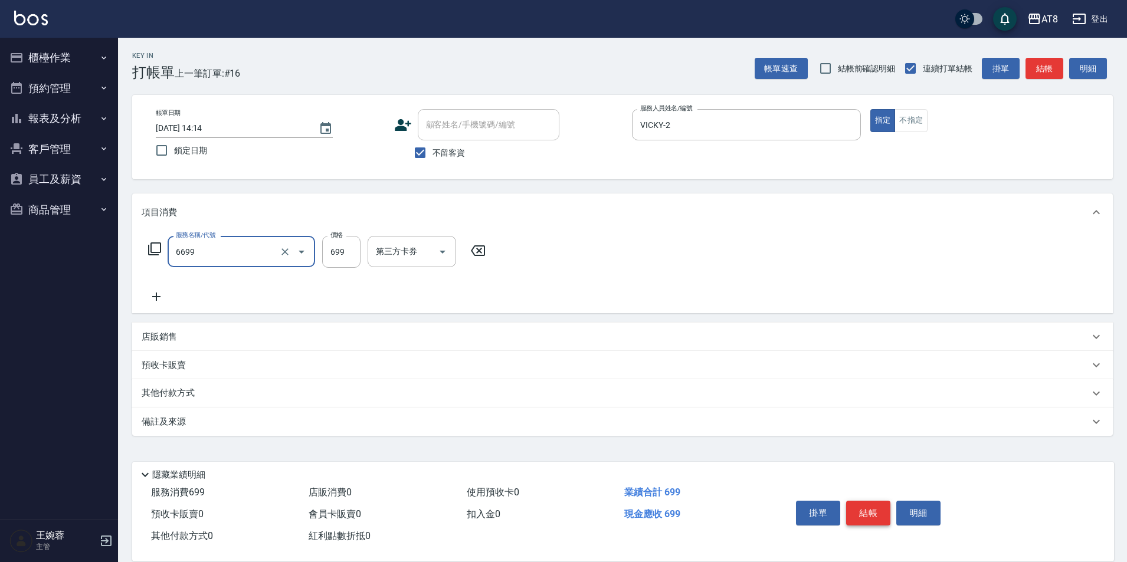
type input "SPA699(6699)"
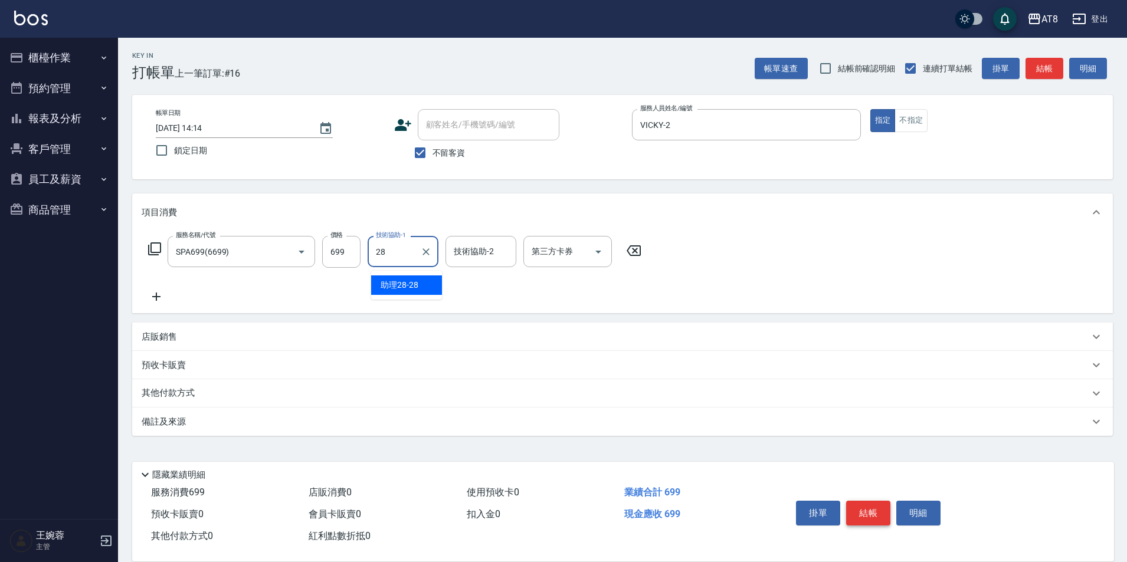
type input "助理28-28"
click at [879, 501] on button "結帳" at bounding box center [868, 513] width 44 height 25
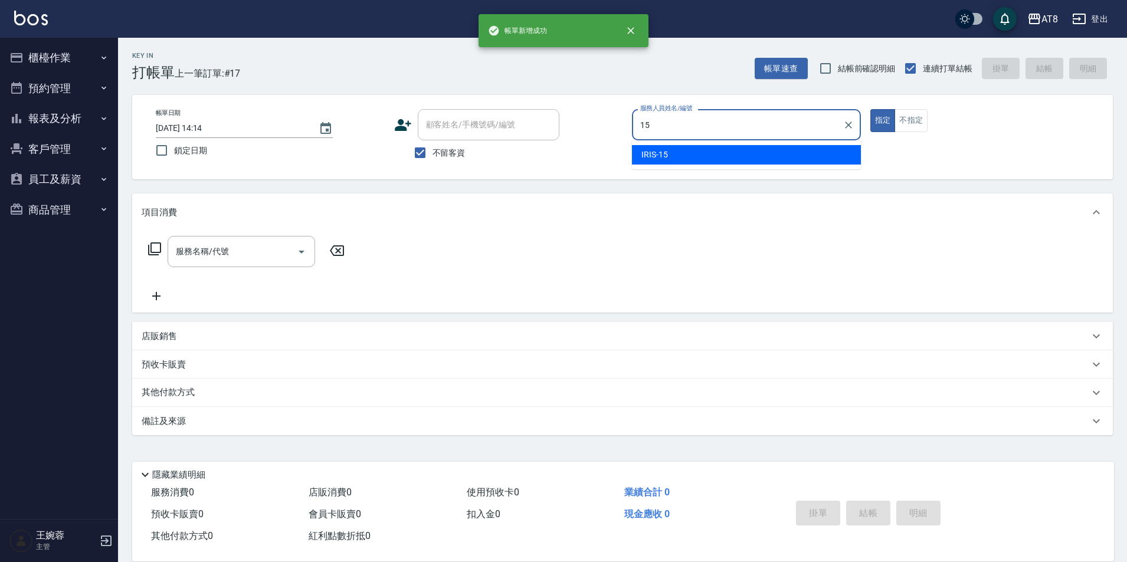
type input "IRIS-15"
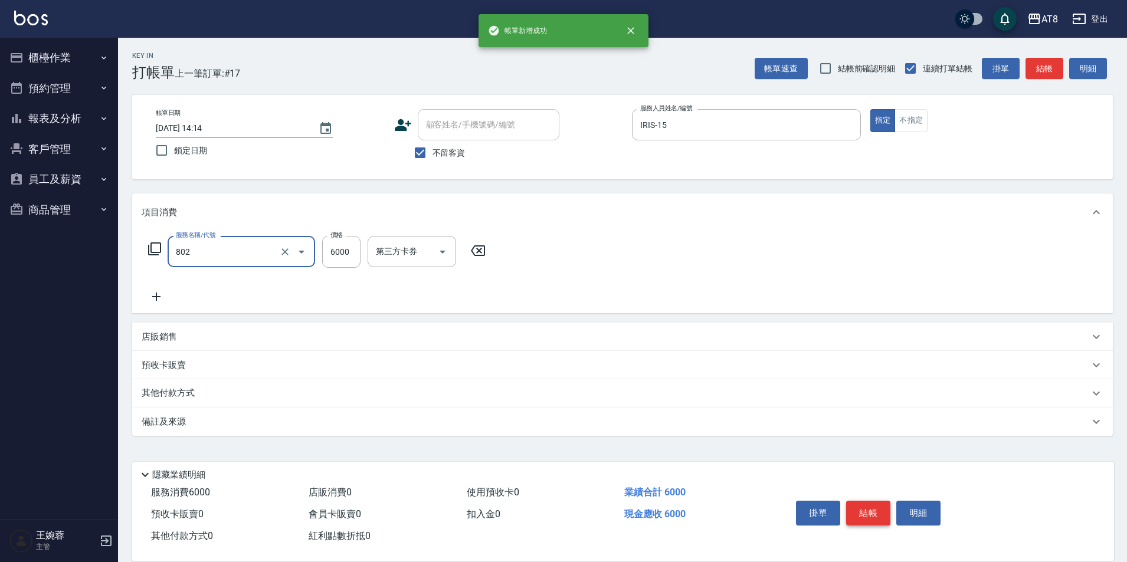
type input "頂級豪華2(802)"
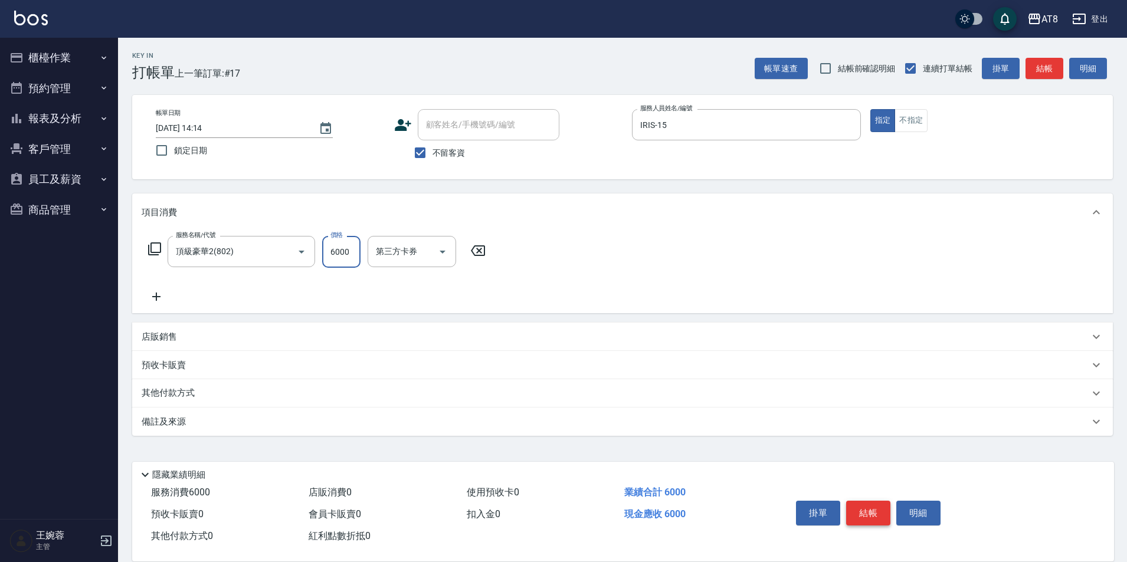
click at [879, 501] on button "結帳" at bounding box center [868, 513] width 44 height 25
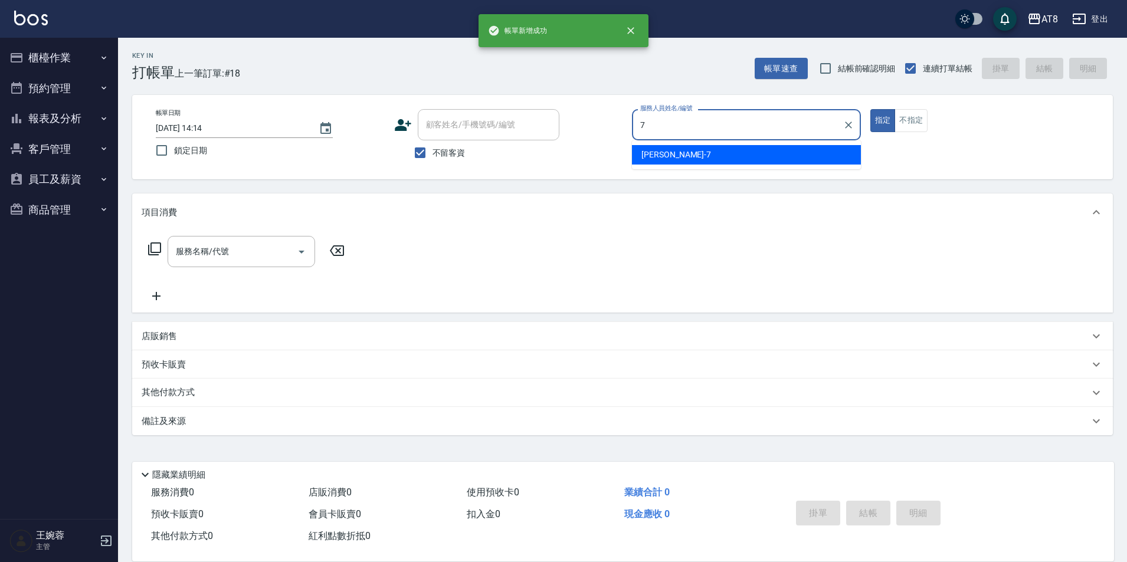
type input "[PERSON_NAME]-7"
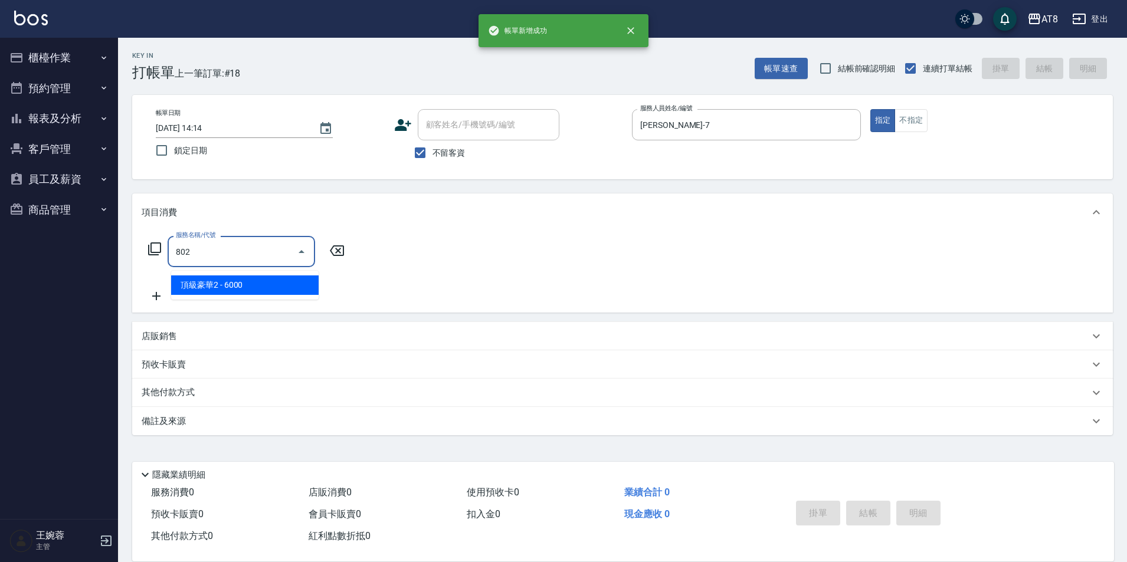
type input "頂級豪華2(802)"
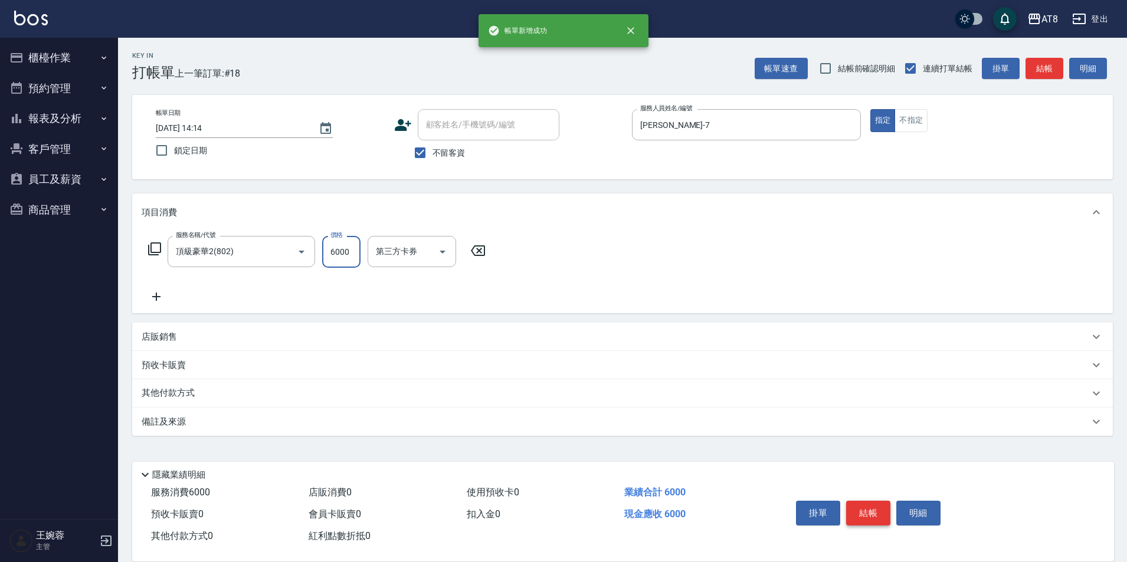
click at [879, 501] on button "結帳" at bounding box center [868, 513] width 44 height 25
